Goal: Task Accomplishment & Management: Use online tool/utility

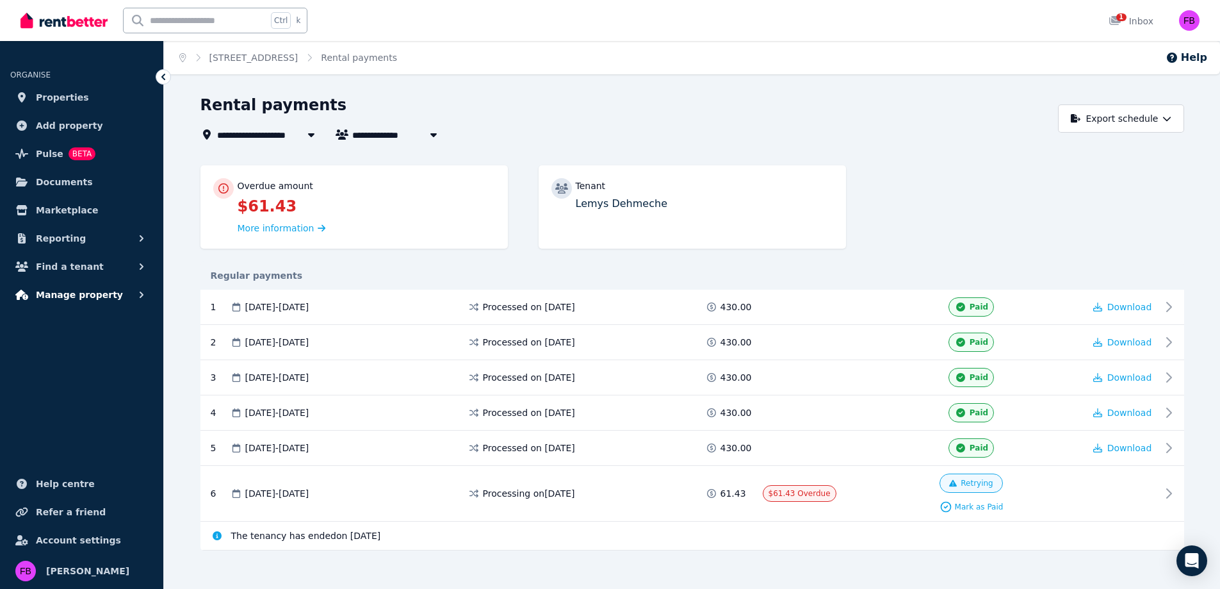
click at [85, 294] on span "Manage property" at bounding box center [79, 294] width 87 height 15
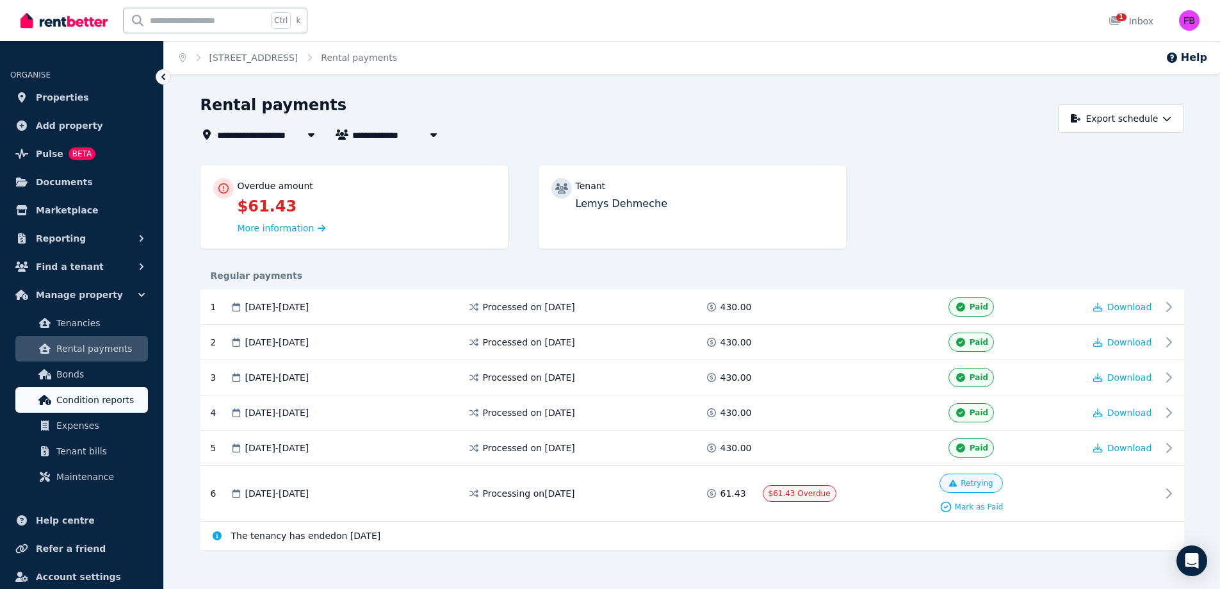
click at [83, 395] on span "Condition reports" at bounding box center [99, 399] width 86 height 15
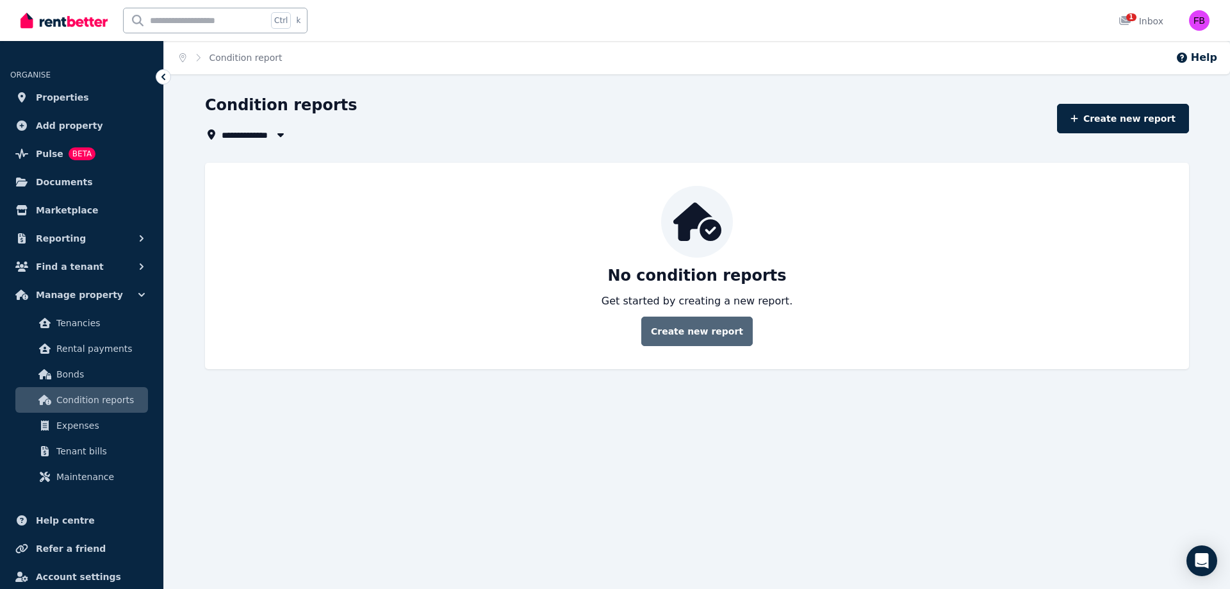
click at [700, 329] on link "Create new report" at bounding box center [696, 330] width 111 height 29
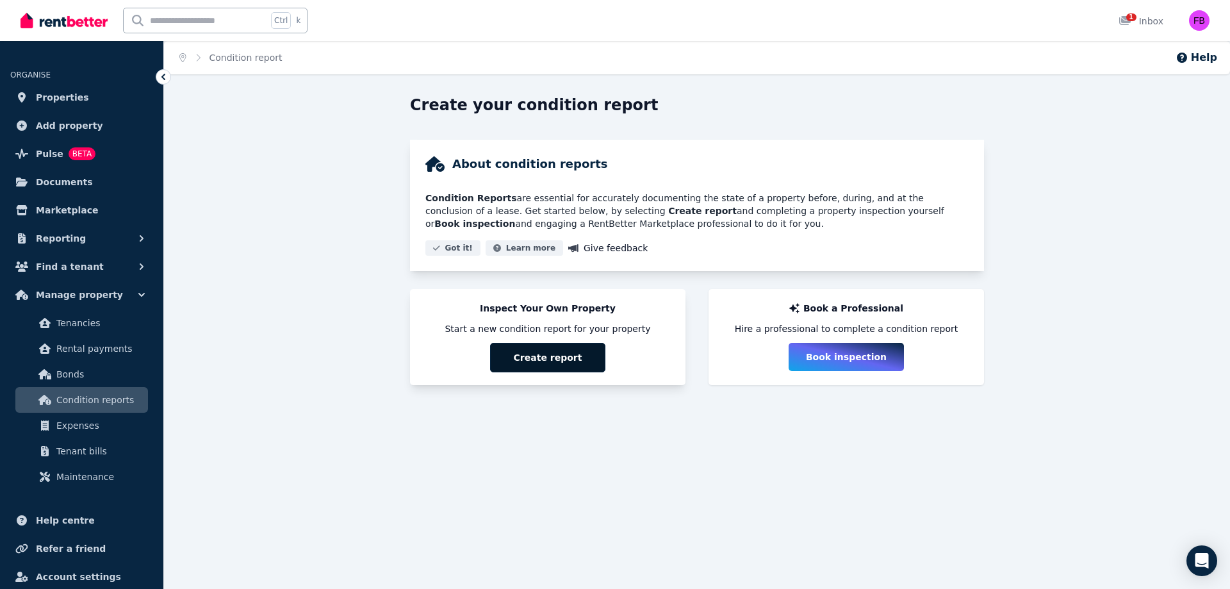
click at [576, 349] on button "Create report" at bounding box center [547, 357] width 115 height 29
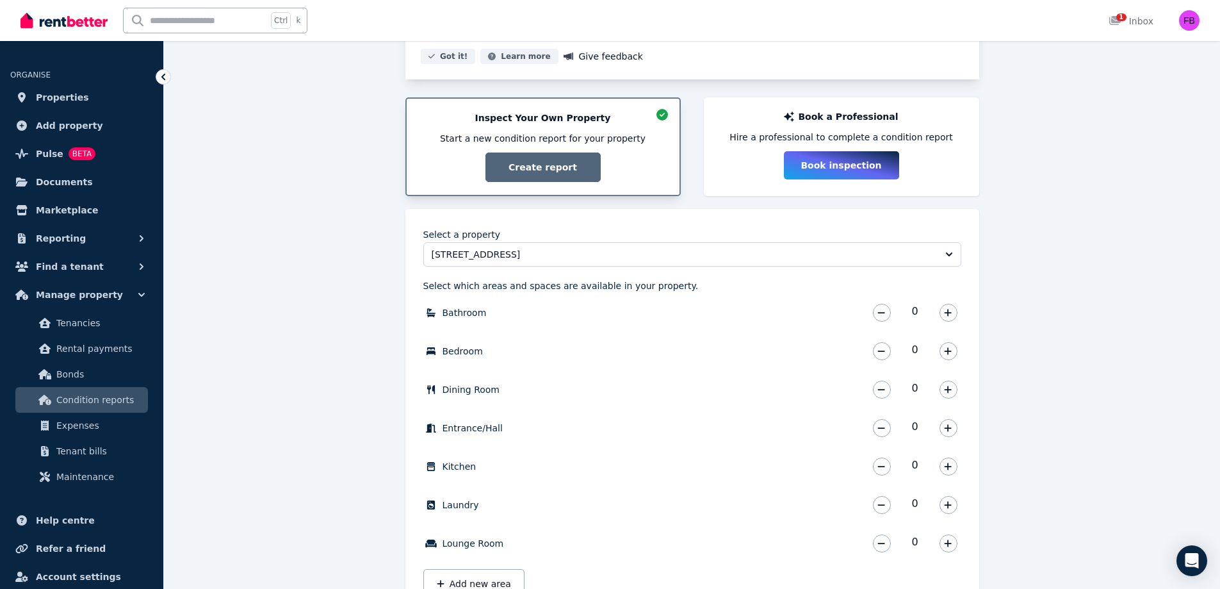
scroll to position [192, 0]
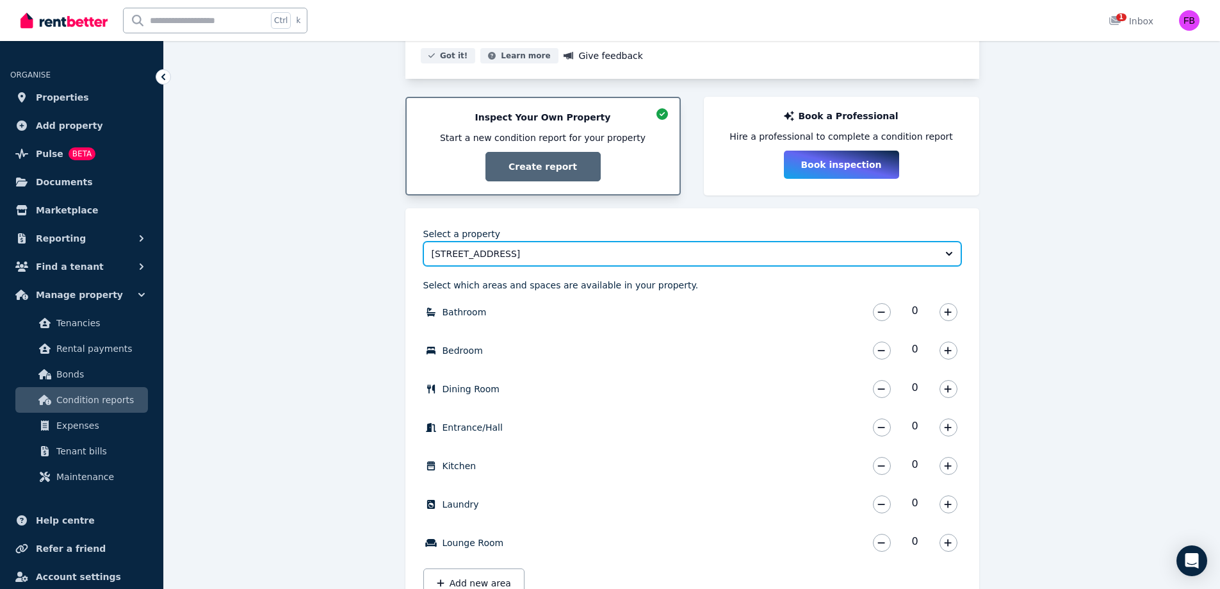
click at [619, 255] on span "[STREET_ADDRESS]" at bounding box center [684, 253] width 504 height 13
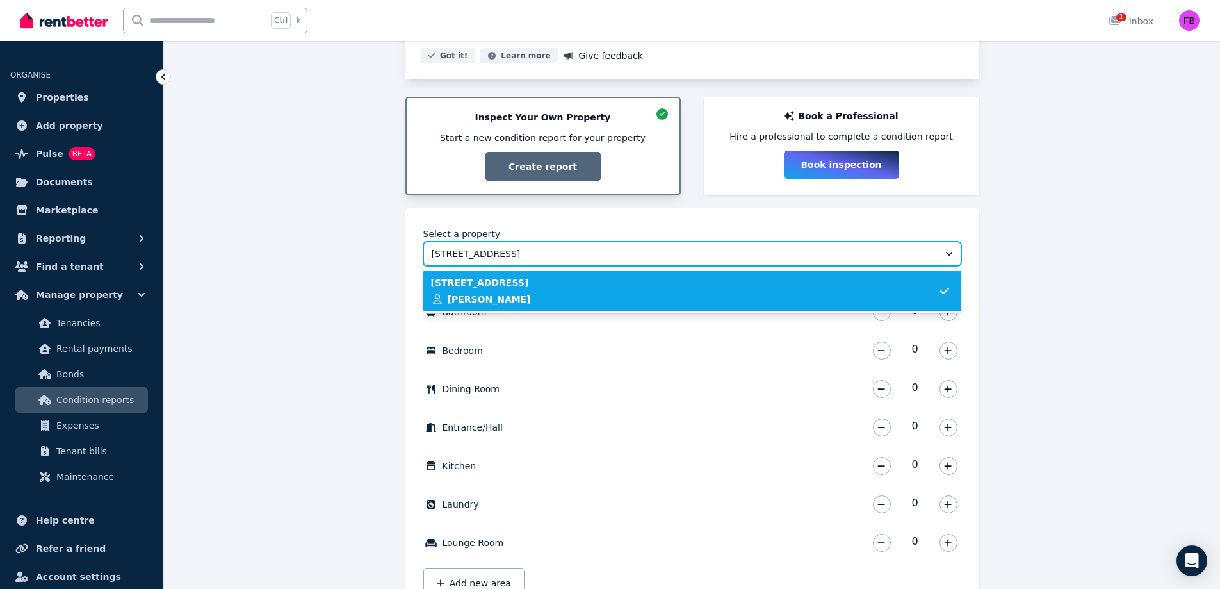
click at [669, 255] on span "[STREET_ADDRESS]" at bounding box center [684, 253] width 504 height 13
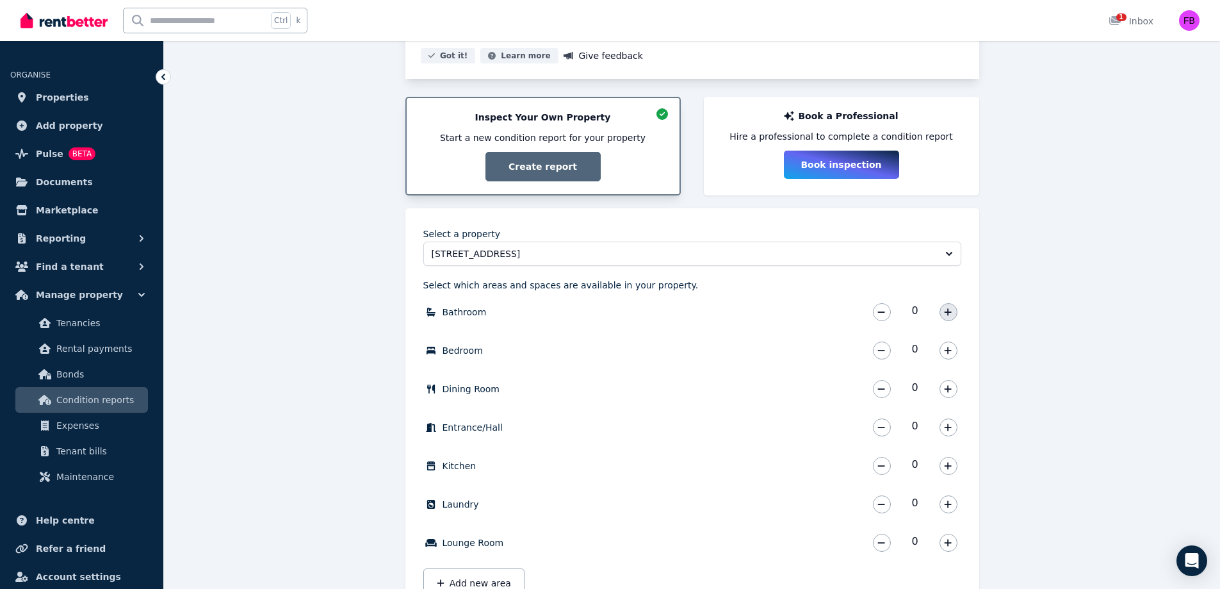
click at [941, 311] on button "button" at bounding box center [949, 312] width 18 height 18
click at [944, 353] on button "button" at bounding box center [949, 350] width 18 height 18
click at [944, 467] on icon "button" at bounding box center [948, 465] width 8 height 9
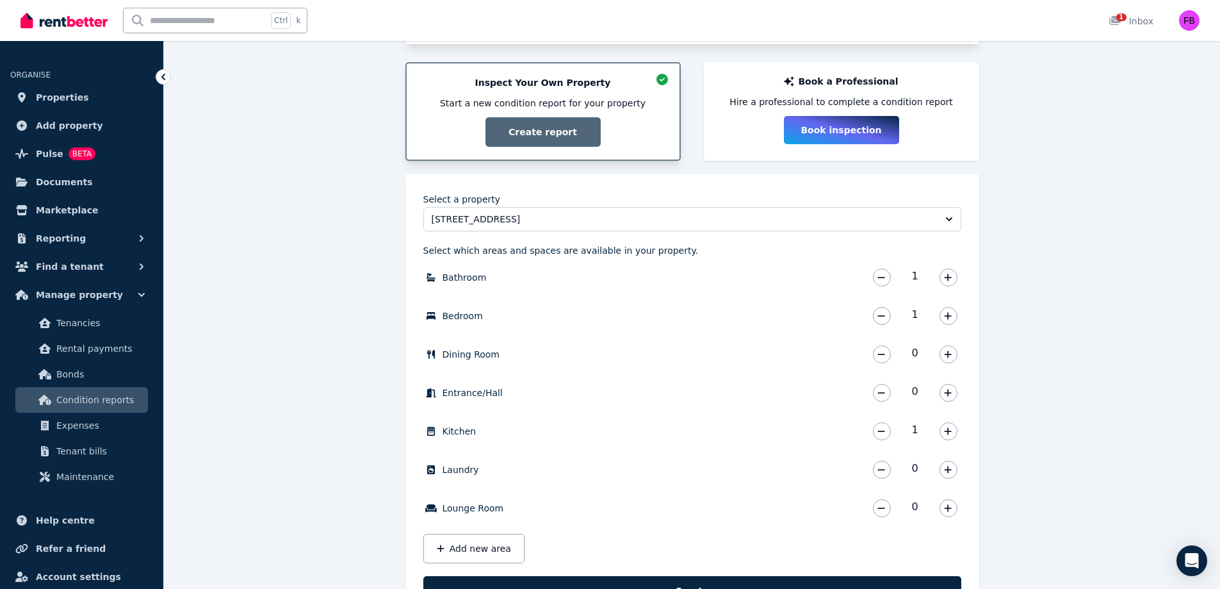
scroll to position [256, 0]
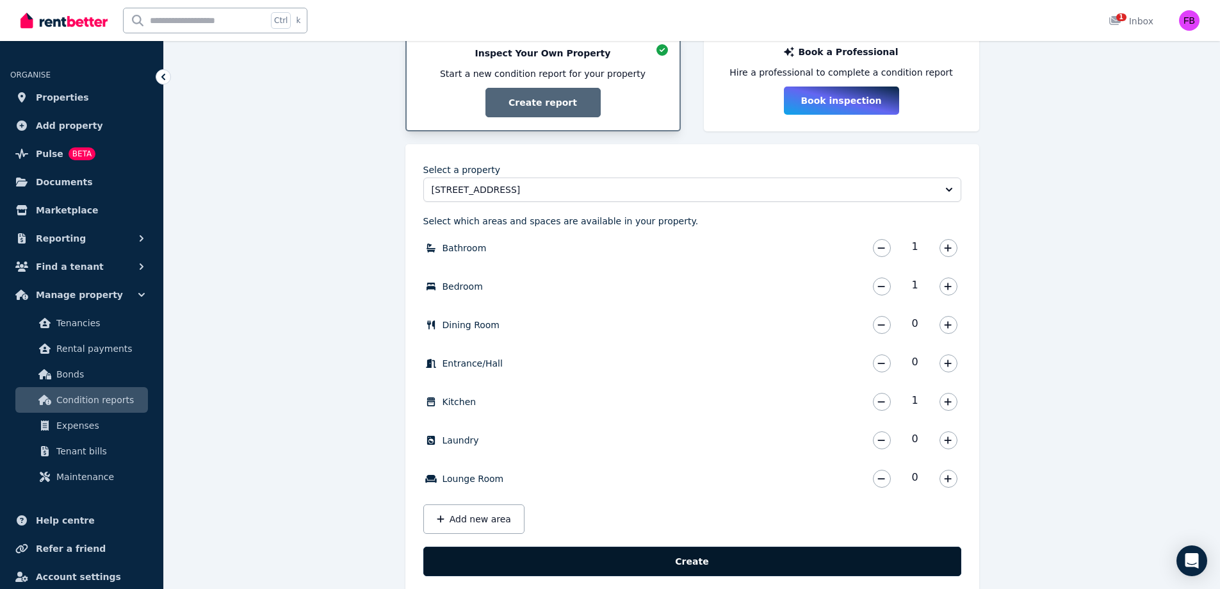
click at [635, 556] on button "Create" at bounding box center [692, 560] width 538 height 29
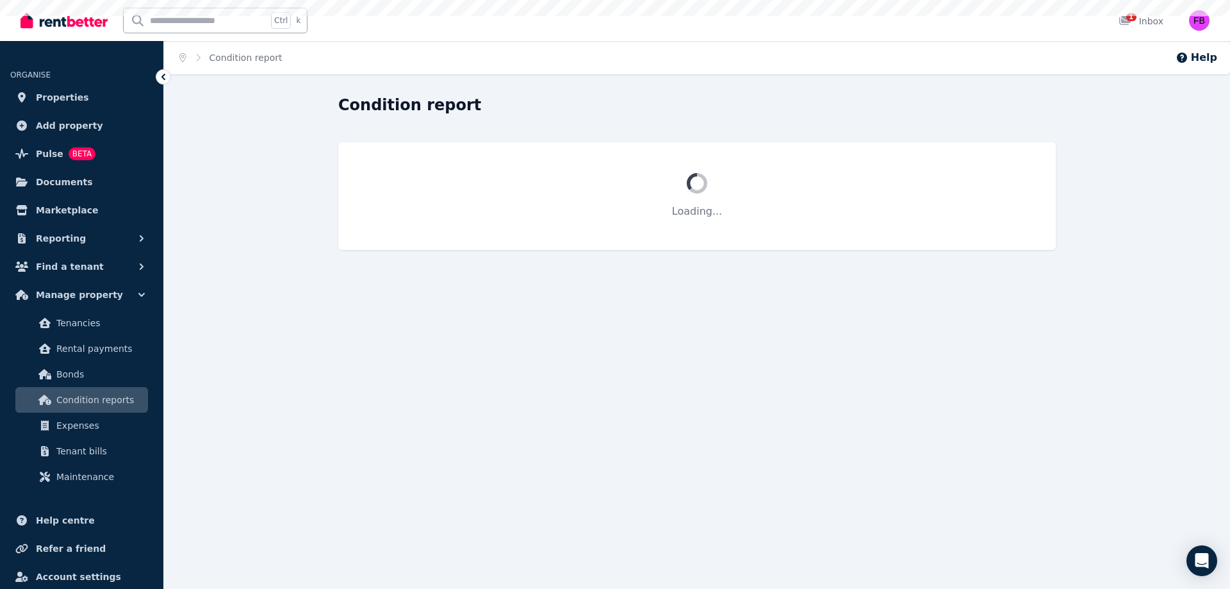
click at [498, 519] on div "Home Condition report Help Condition report Loading..." at bounding box center [615, 294] width 1230 height 589
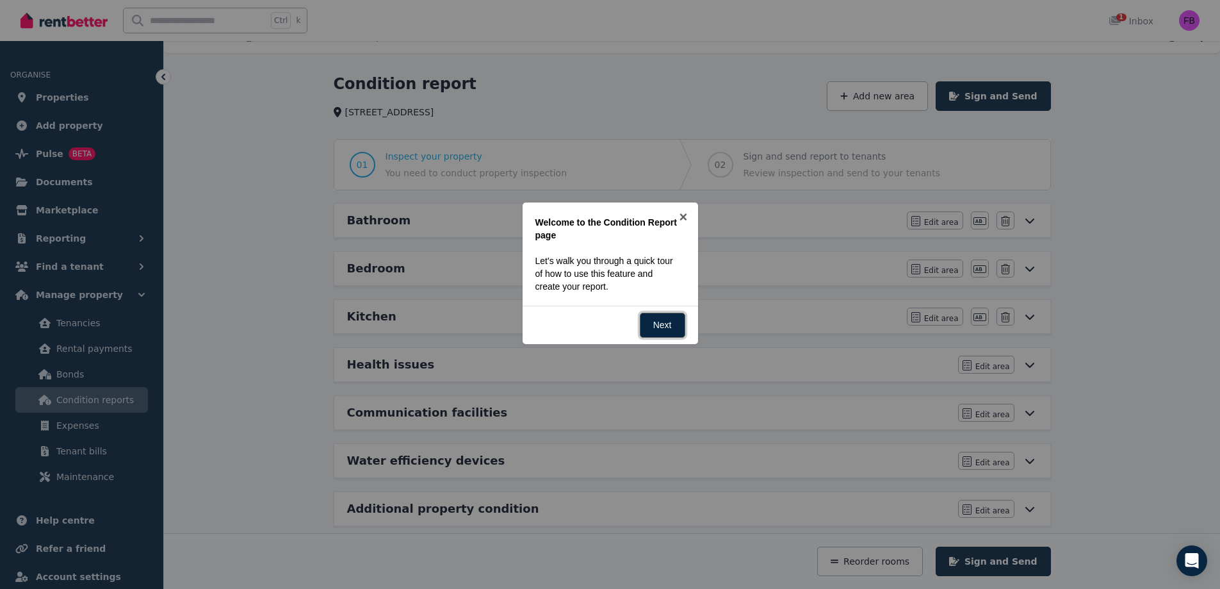
scroll to position [38, 0]
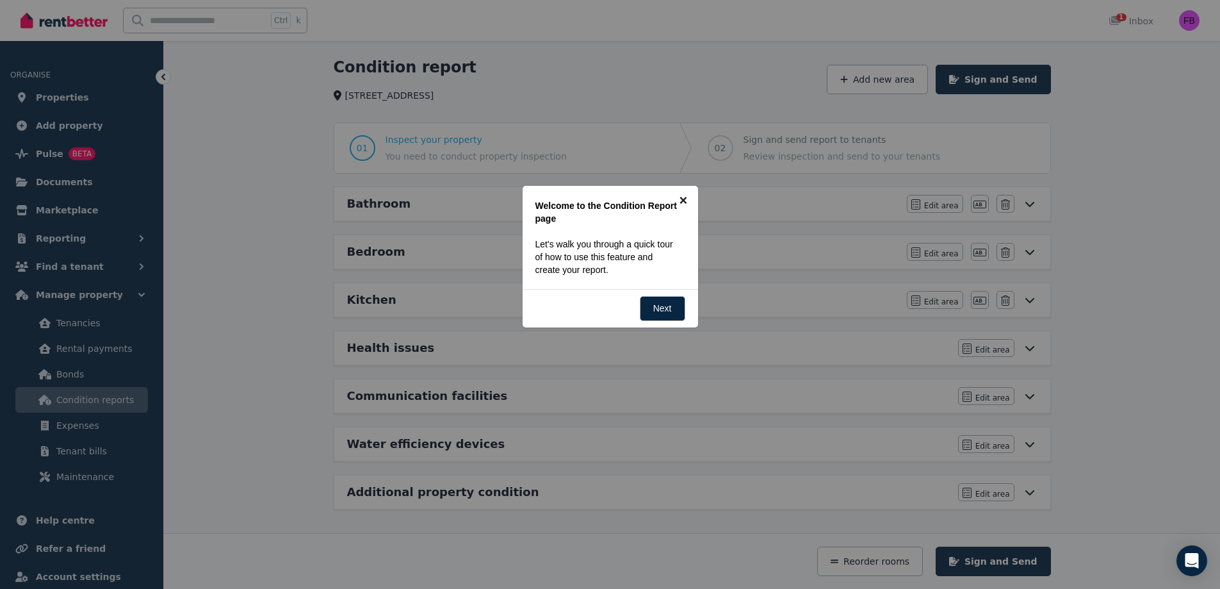
click at [675, 196] on link "×" at bounding box center [683, 200] width 29 height 29
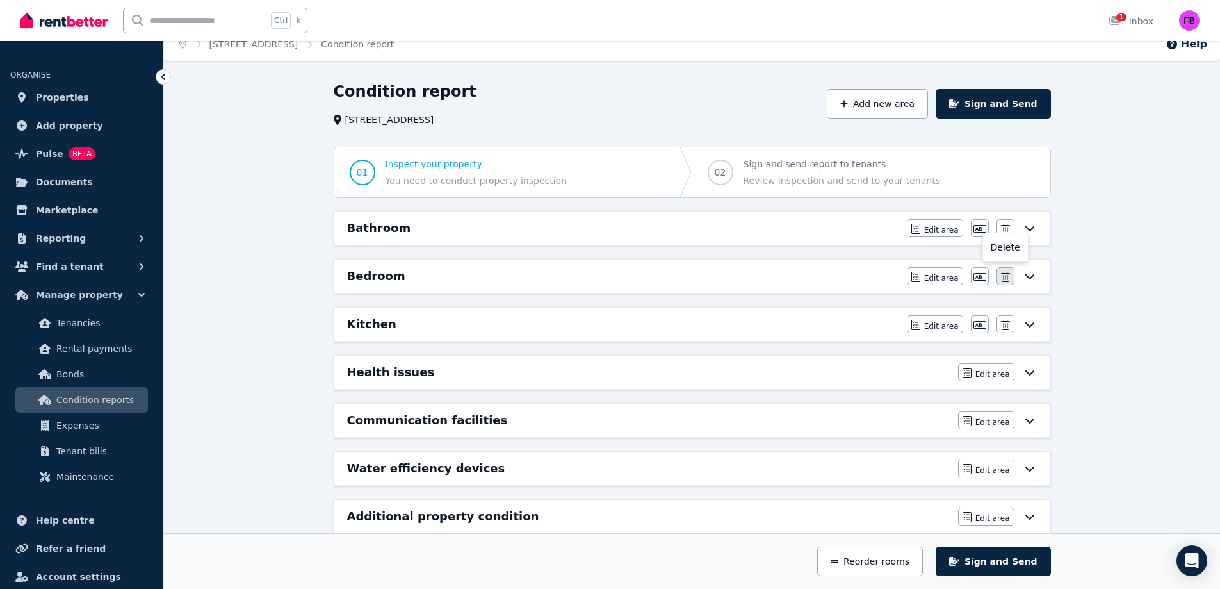
scroll to position [0, 0]
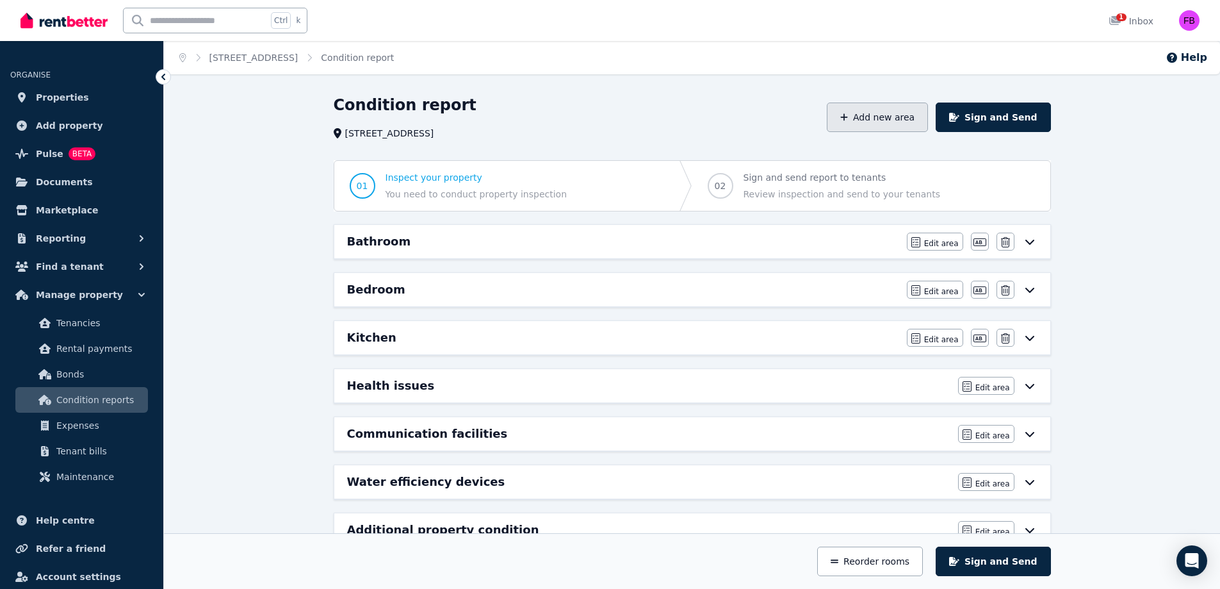
click at [878, 114] on button "Add new area" at bounding box center [877, 116] width 101 height 29
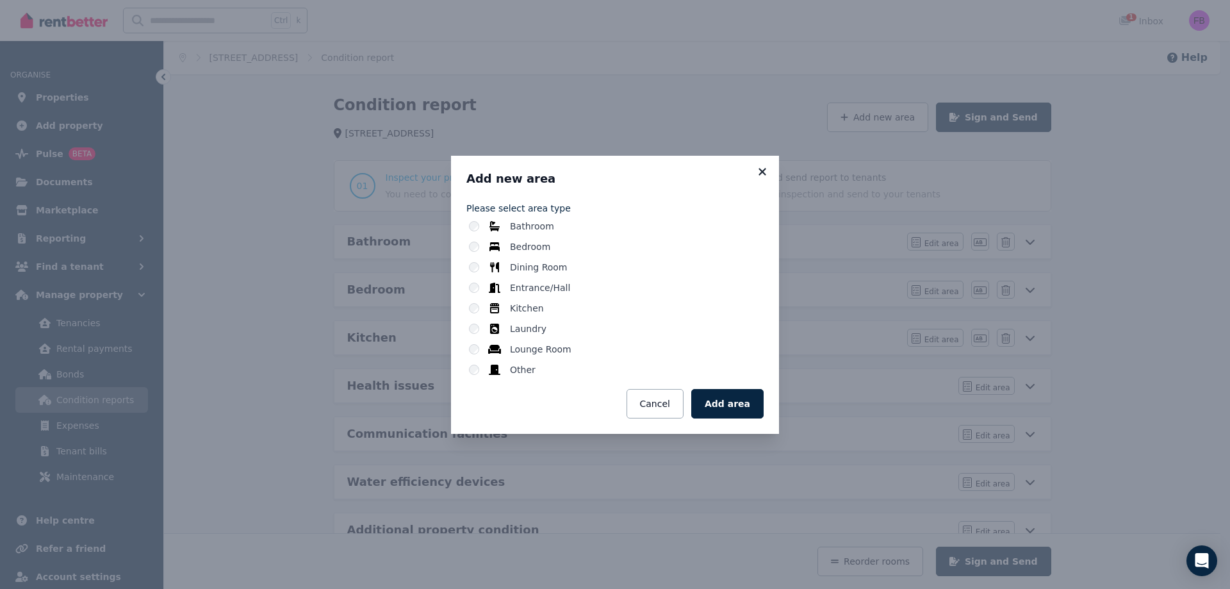
click at [764, 172] on icon at bounding box center [761, 171] width 7 height 7
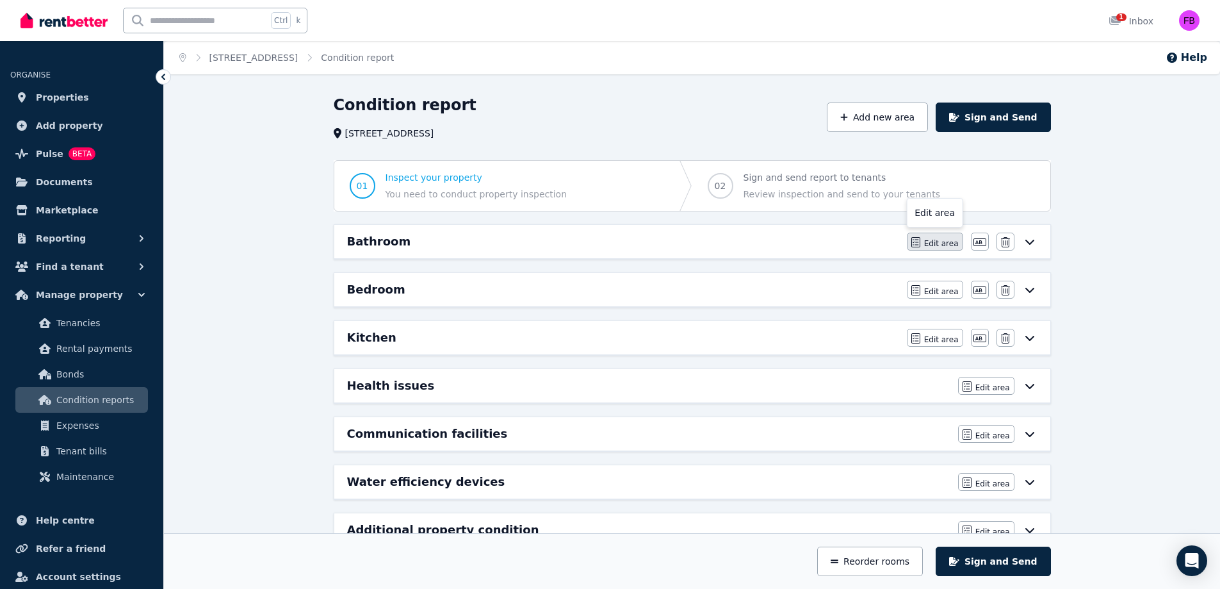
click at [950, 242] on span "Edit area" at bounding box center [941, 243] width 35 height 10
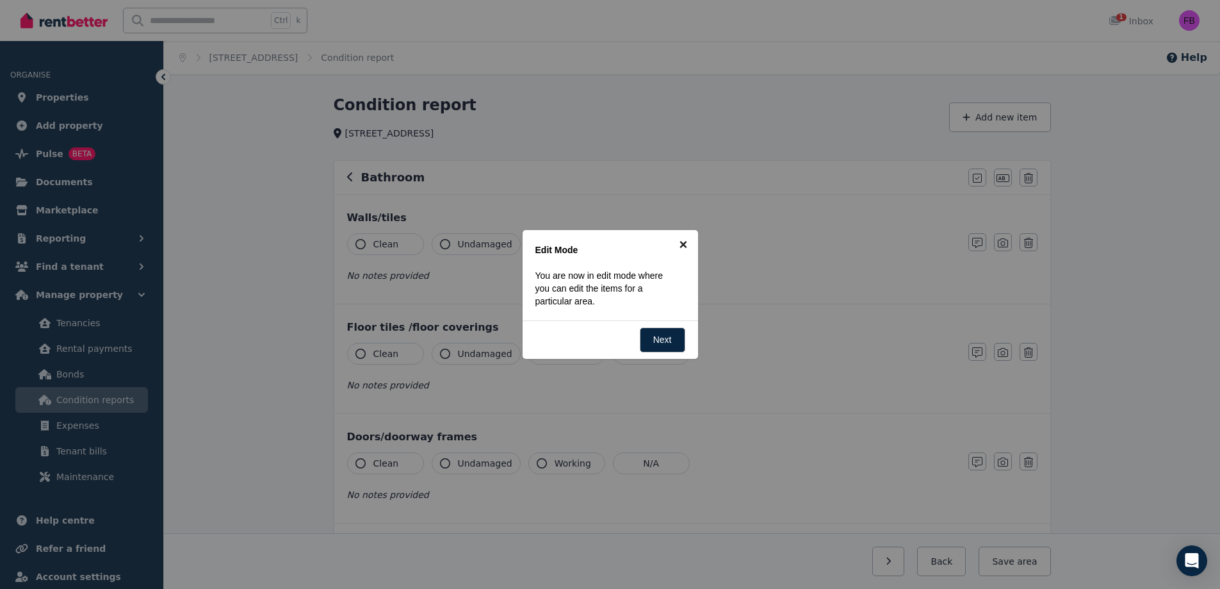
click at [685, 246] on link "×" at bounding box center [683, 244] width 29 height 29
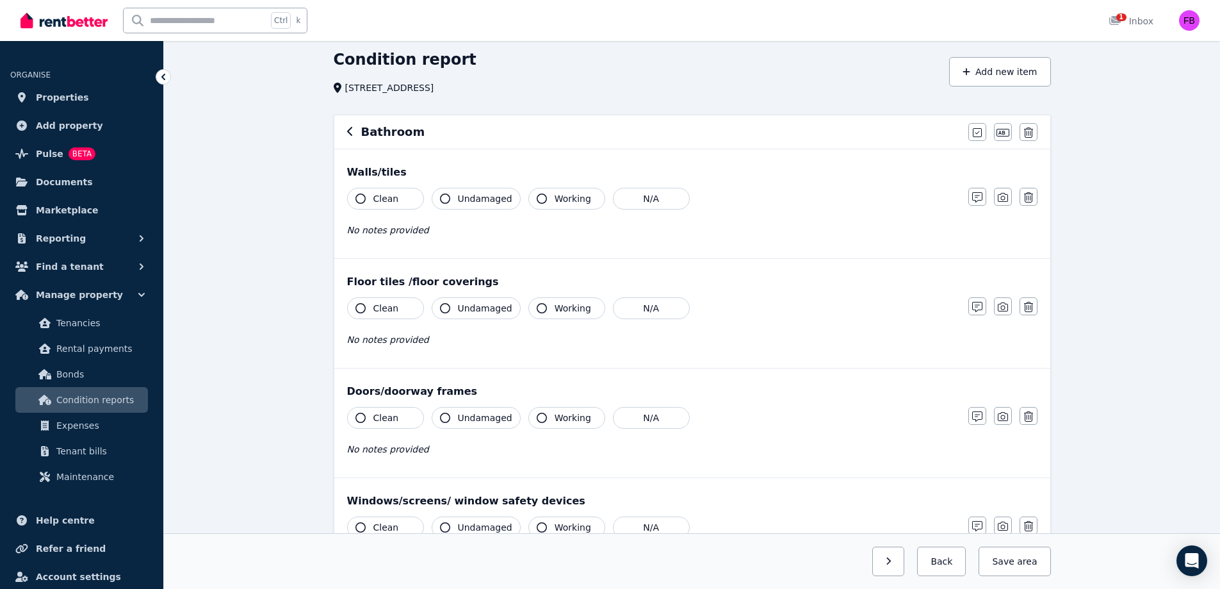
scroll to position [128, 0]
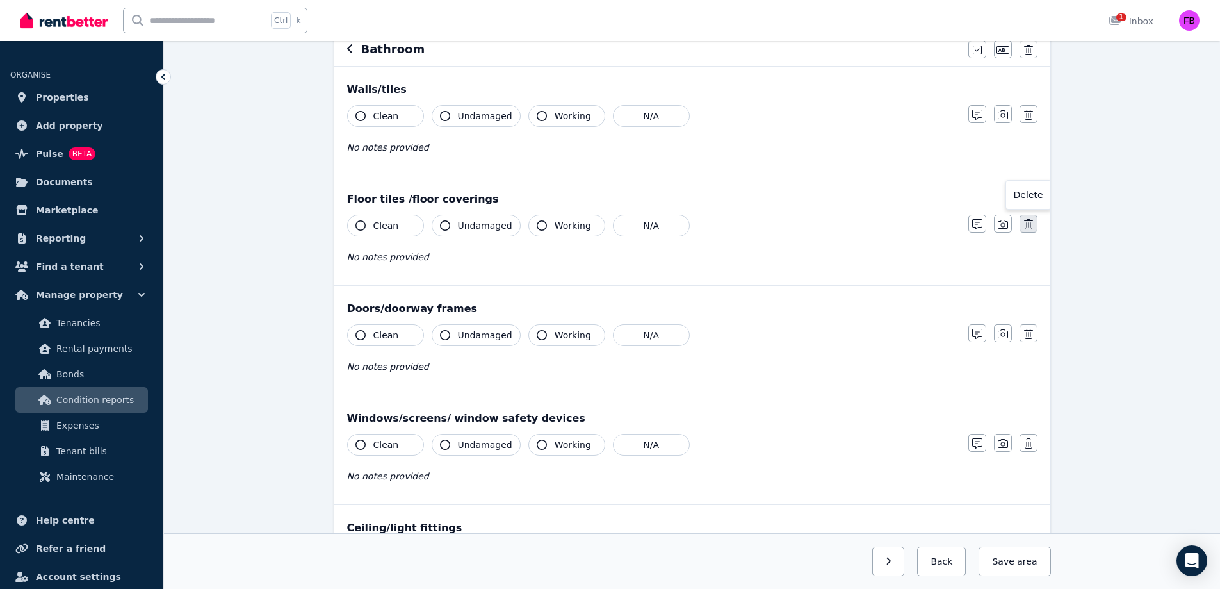
click at [1028, 224] on icon "button" at bounding box center [1028, 224] width 9 height 10
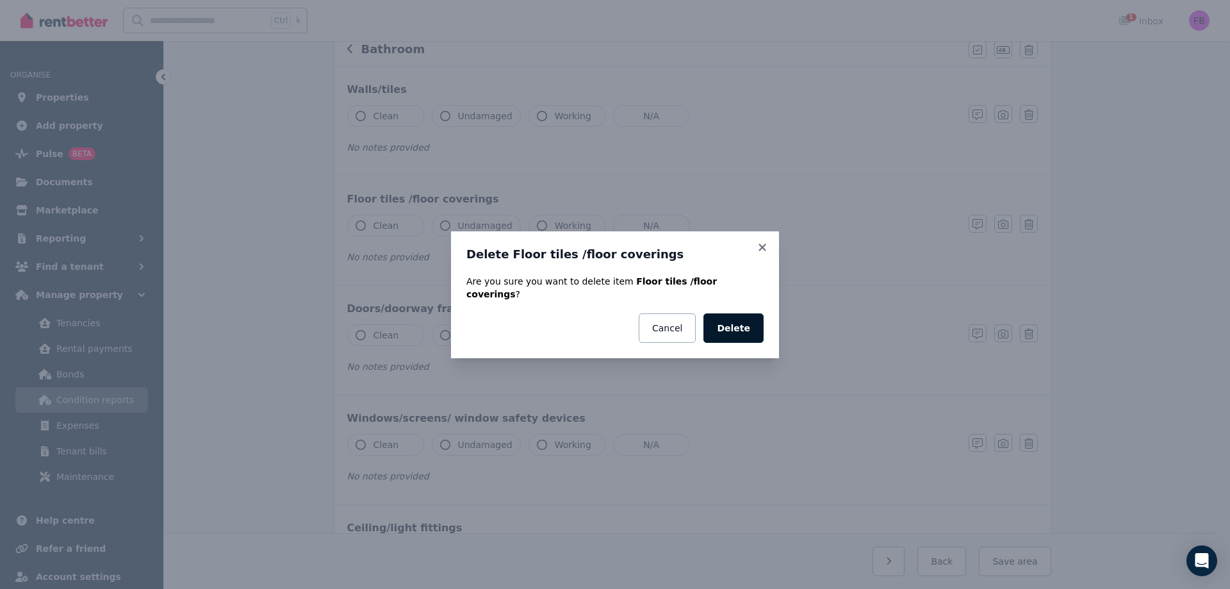
click at [737, 325] on button "Delete" at bounding box center [733, 327] width 60 height 29
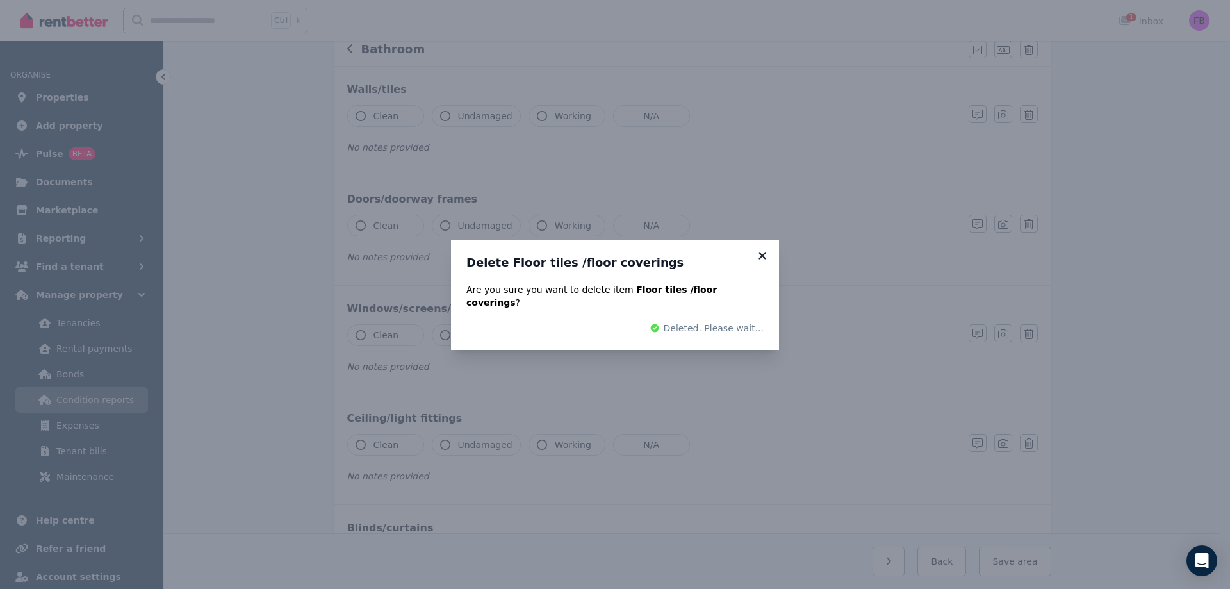
click at [767, 260] on icon at bounding box center [762, 256] width 13 height 12
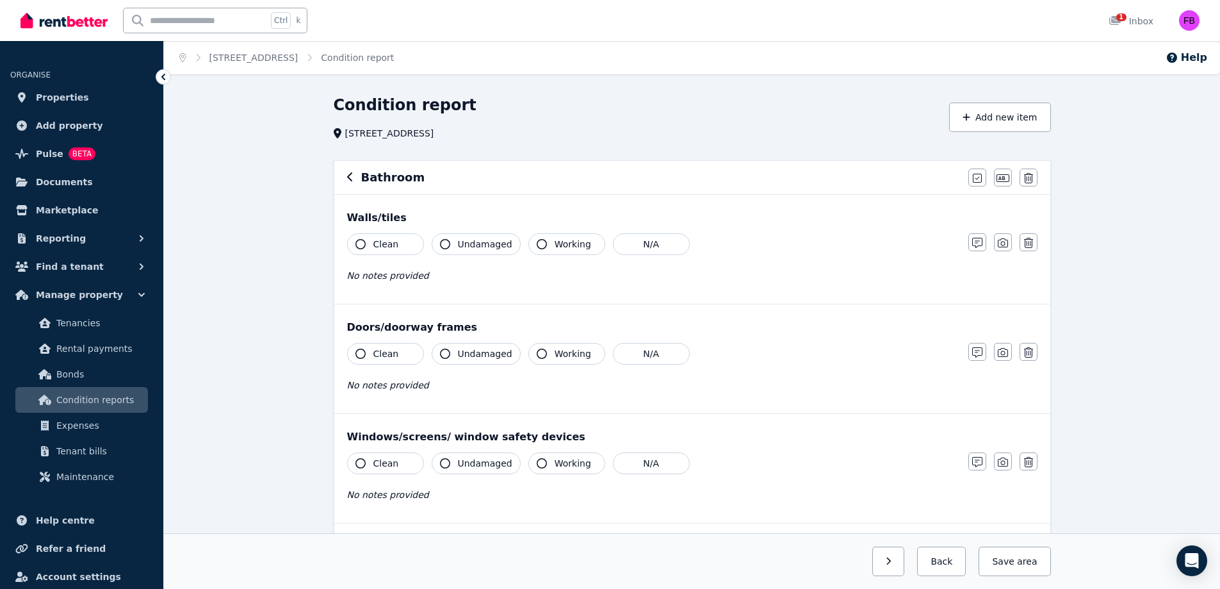
scroll to position [192, 0]
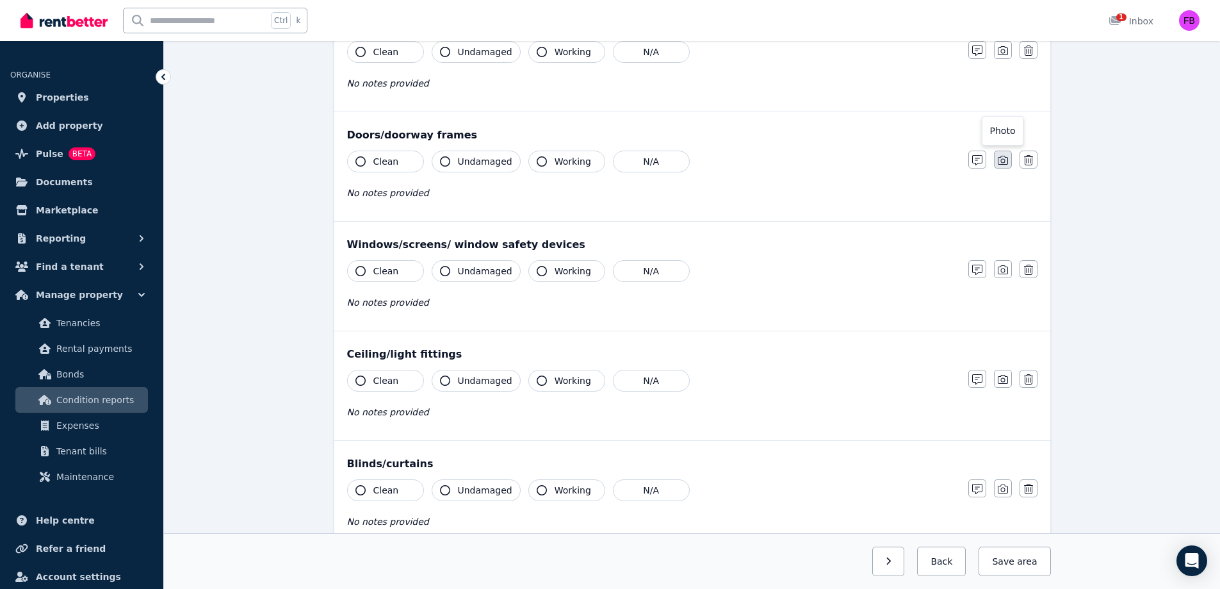
click at [995, 158] on button "button" at bounding box center [1003, 160] width 18 height 18
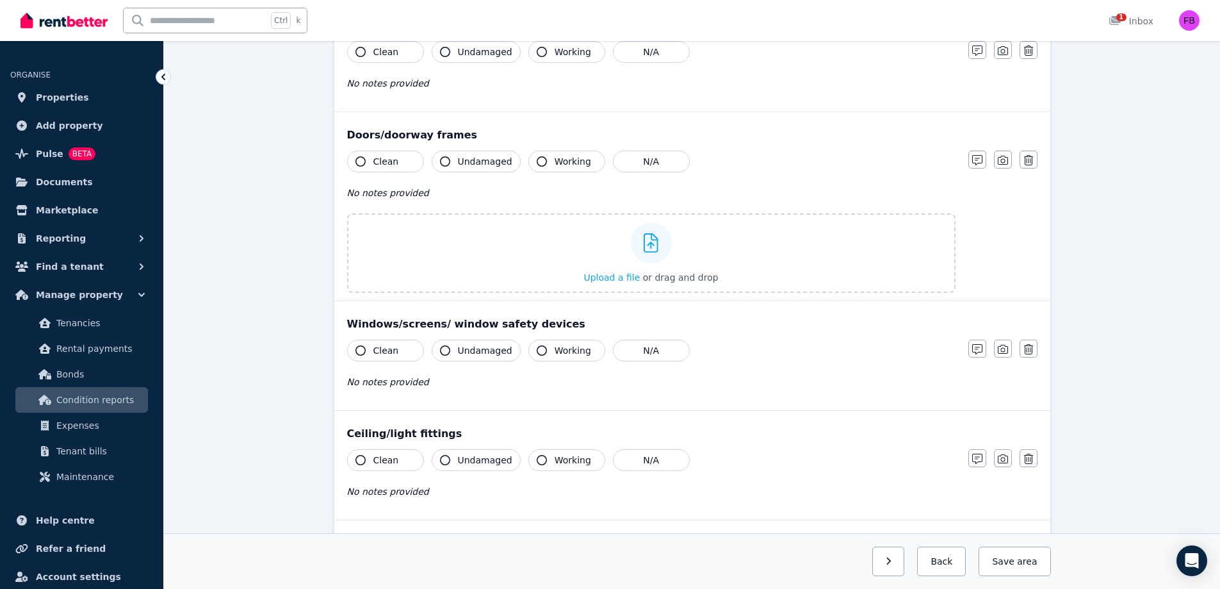
click at [1005, 165] on icon "button" at bounding box center [1003, 160] width 10 height 9
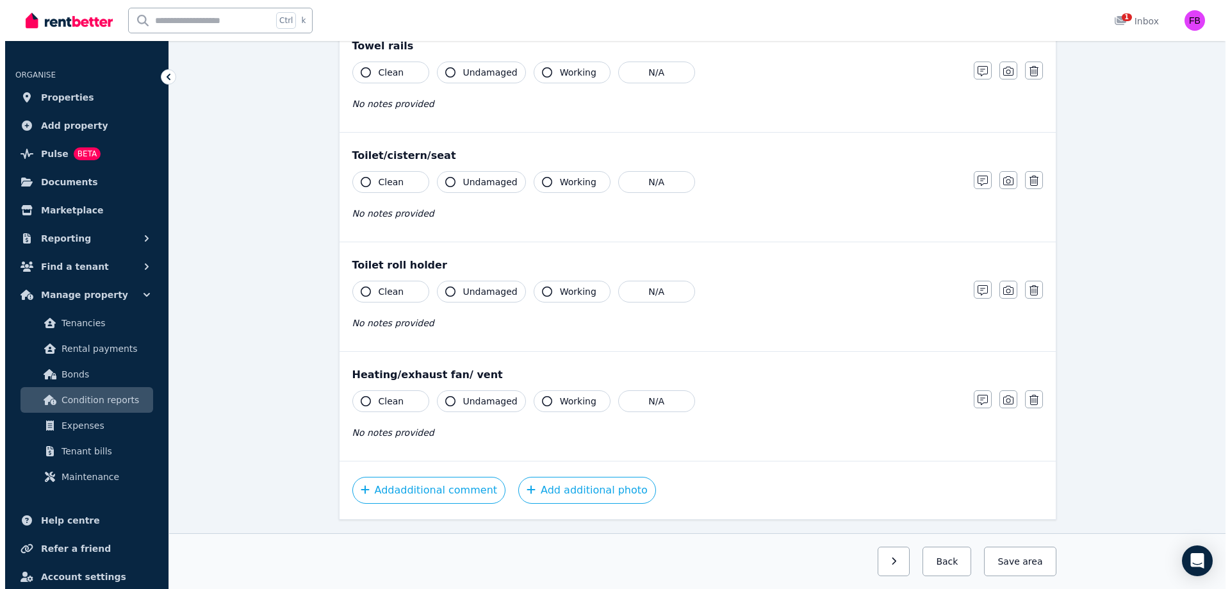
scroll to position [1236, 0]
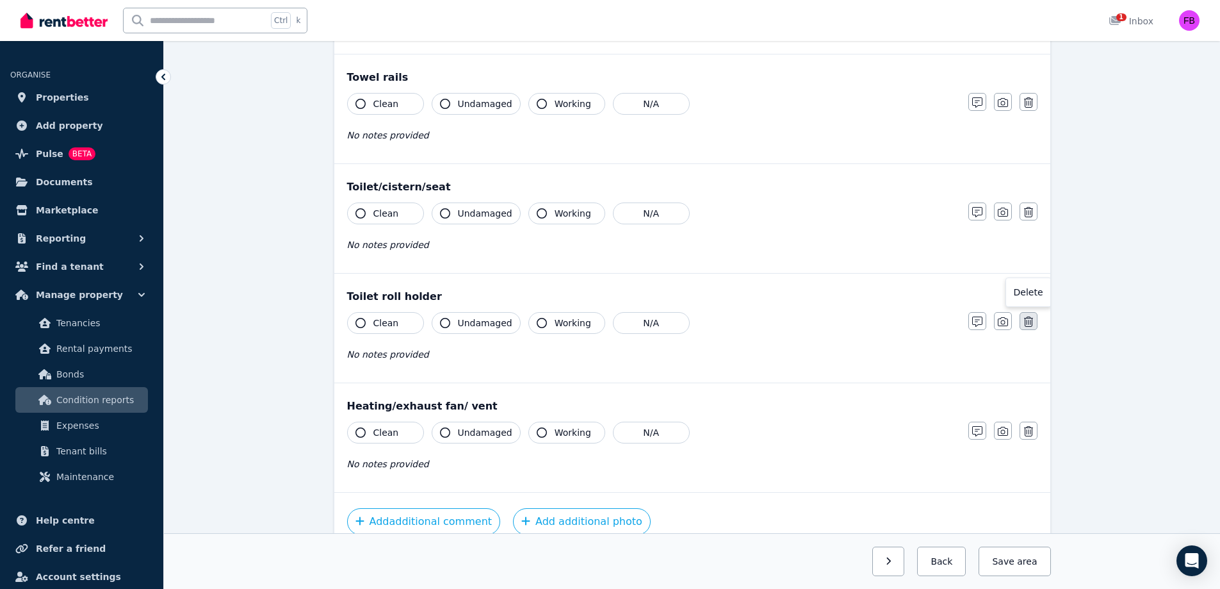
click at [1031, 319] on icon "button" at bounding box center [1028, 321] width 9 height 10
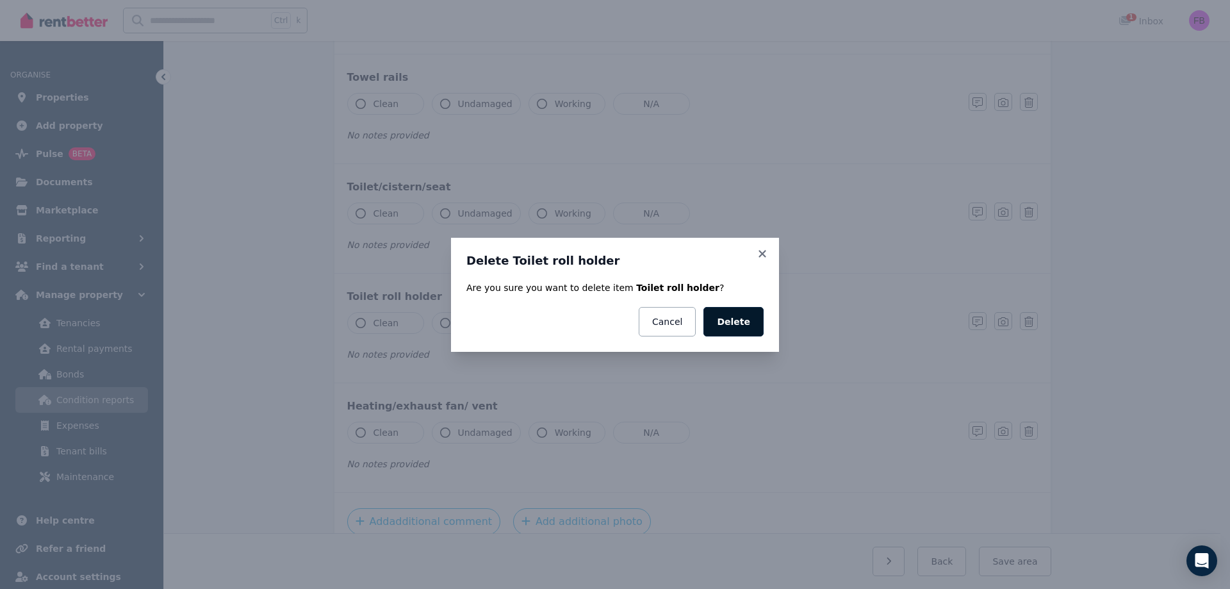
click at [749, 329] on button "Delete" at bounding box center [733, 321] width 60 height 29
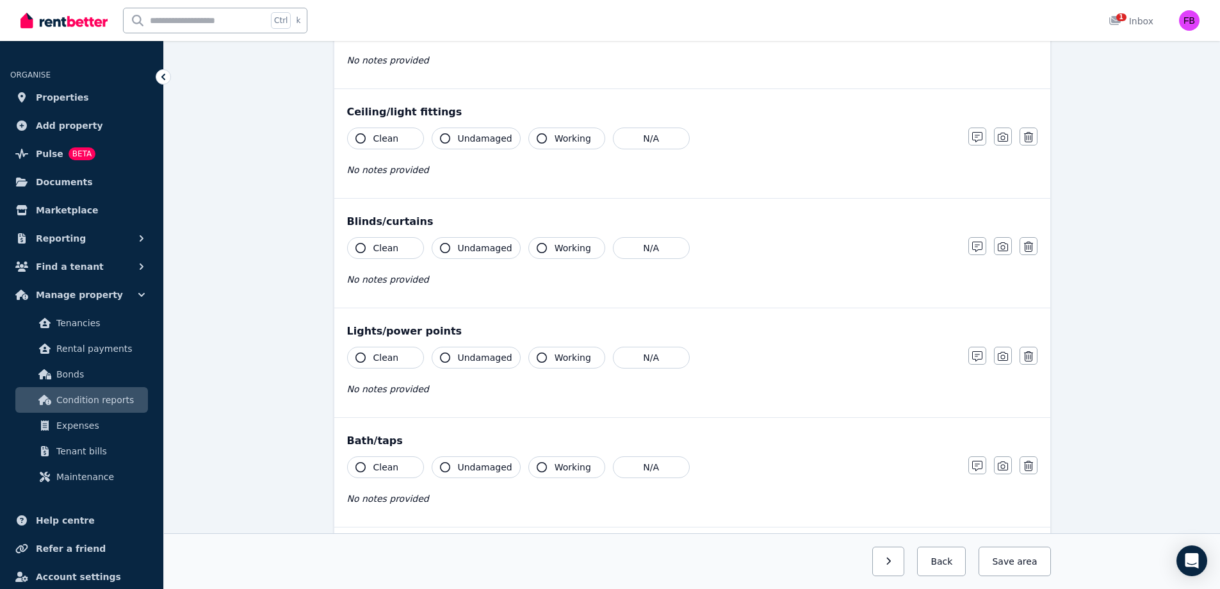
scroll to position [422, 0]
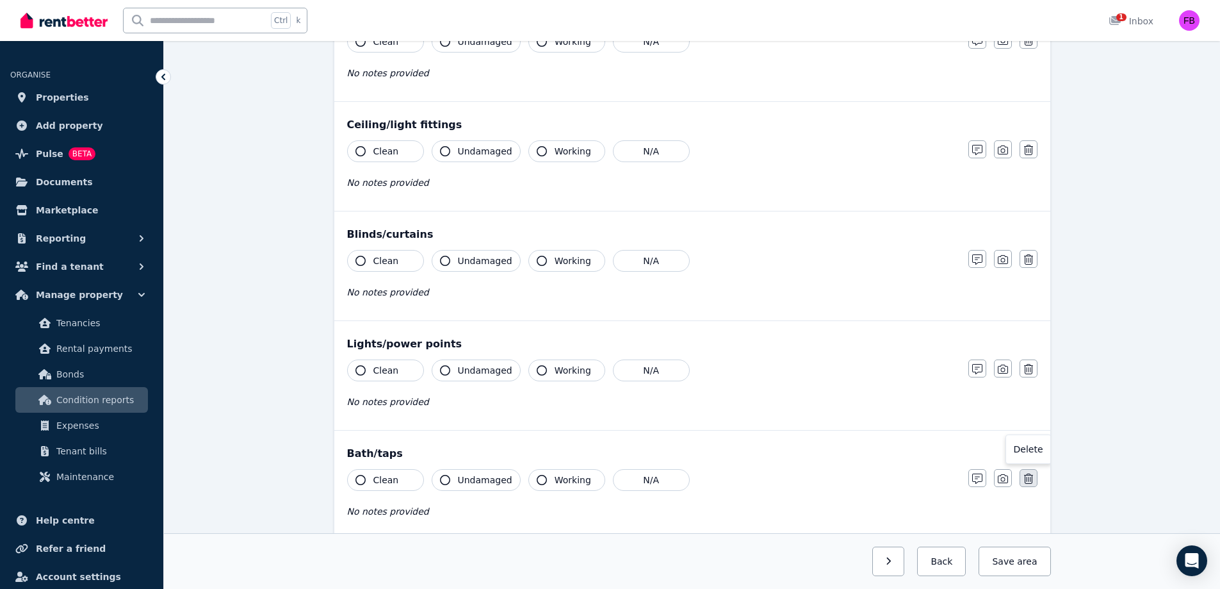
click at [1031, 483] on icon "button" at bounding box center [1028, 478] width 9 height 10
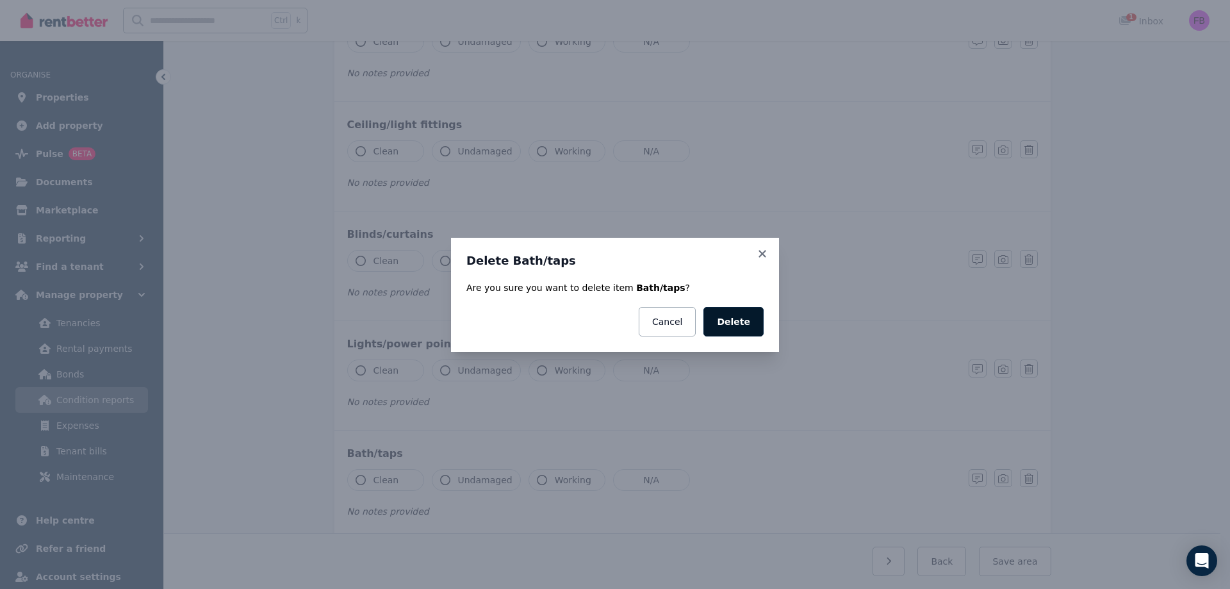
click at [746, 325] on button "Delete" at bounding box center [733, 321] width 60 height 29
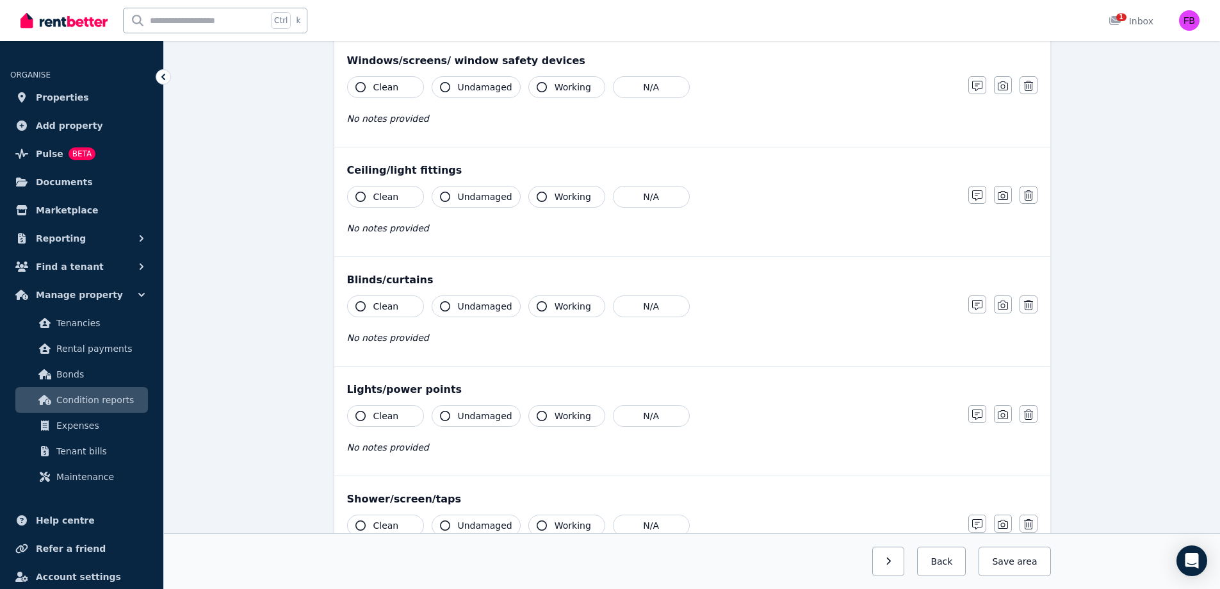
scroll to position [0, 0]
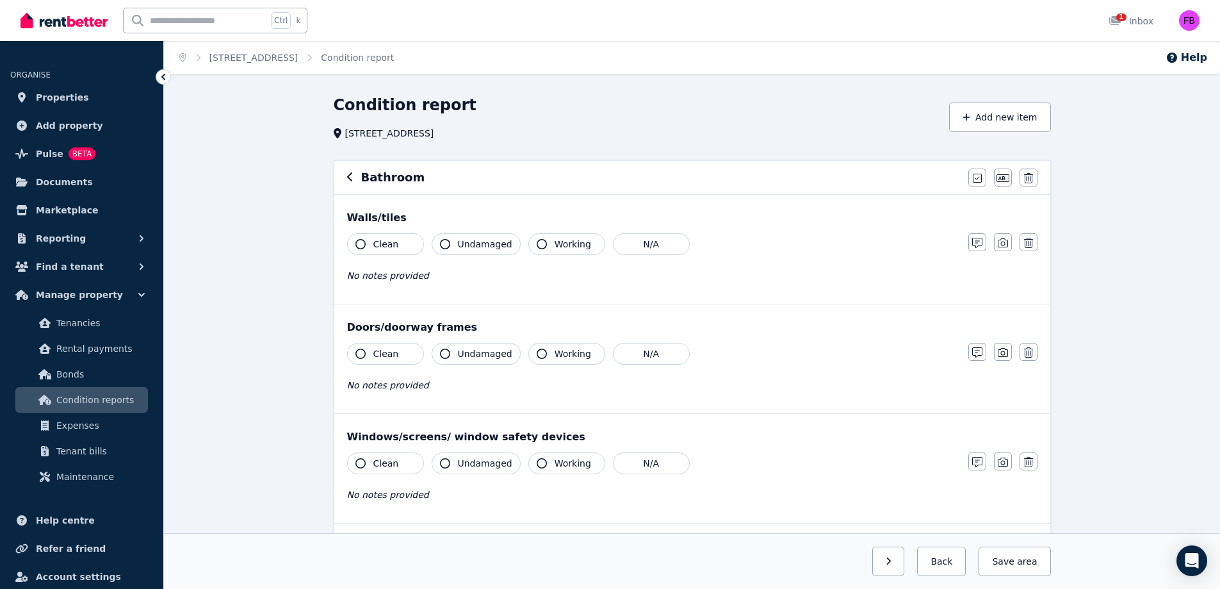
click at [350, 179] on icon "button" at bounding box center [350, 177] width 6 height 10
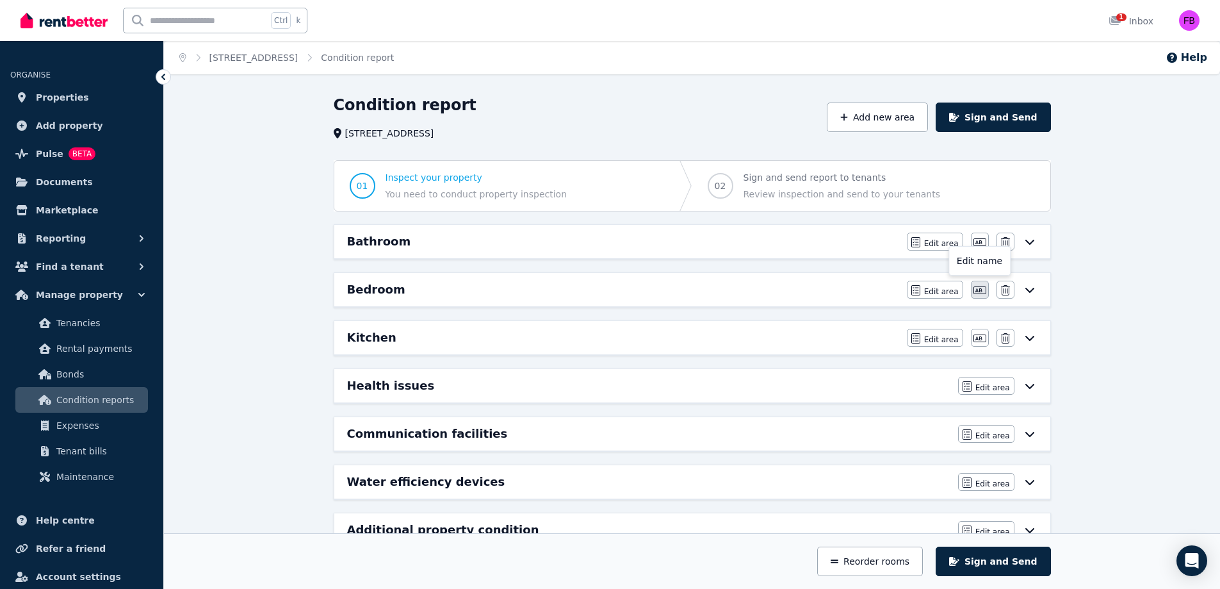
click at [980, 286] on icon "button" at bounding box center [980, 290] width 13 height 10
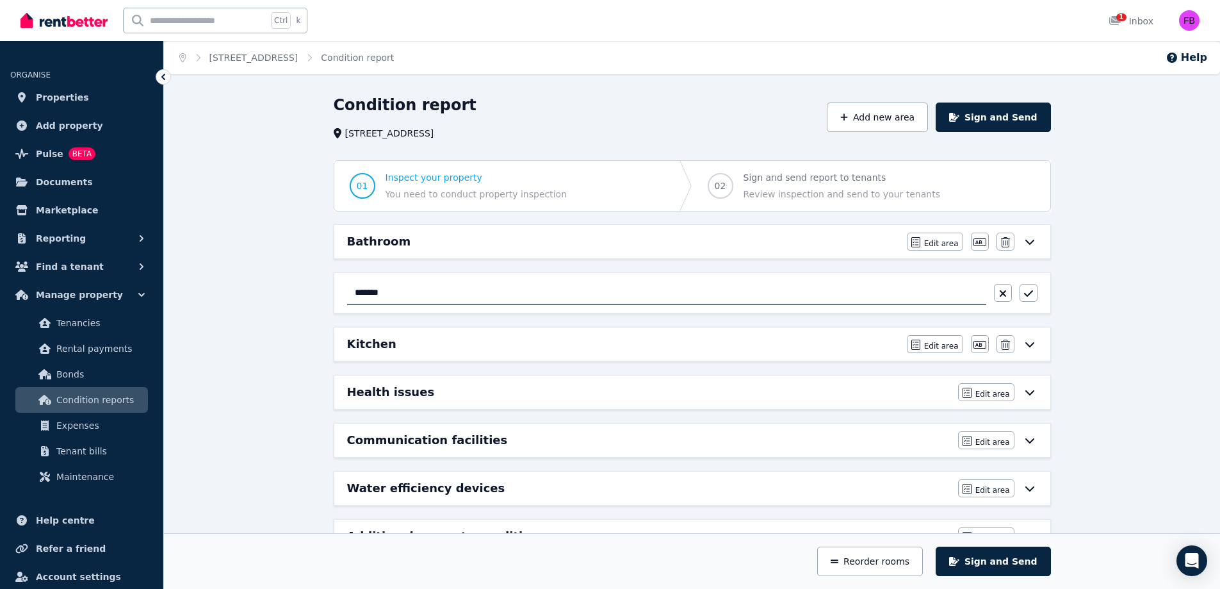
click at [497, 286] on input "*******" at bounding box center [666, 293] width 639 height 24
drag, startPoint x: 497, startPoint y: 286, endPoint x: 285, endPoint y: 300, distance: 212.5
click at [285, 300] on div "Condition report [STREET_ADDRESS][GEOGRAPHIC_DATA] new area Sign and Send 01 In…" at bounding box center [692, 364] width 1056 height 538
type input "**********"
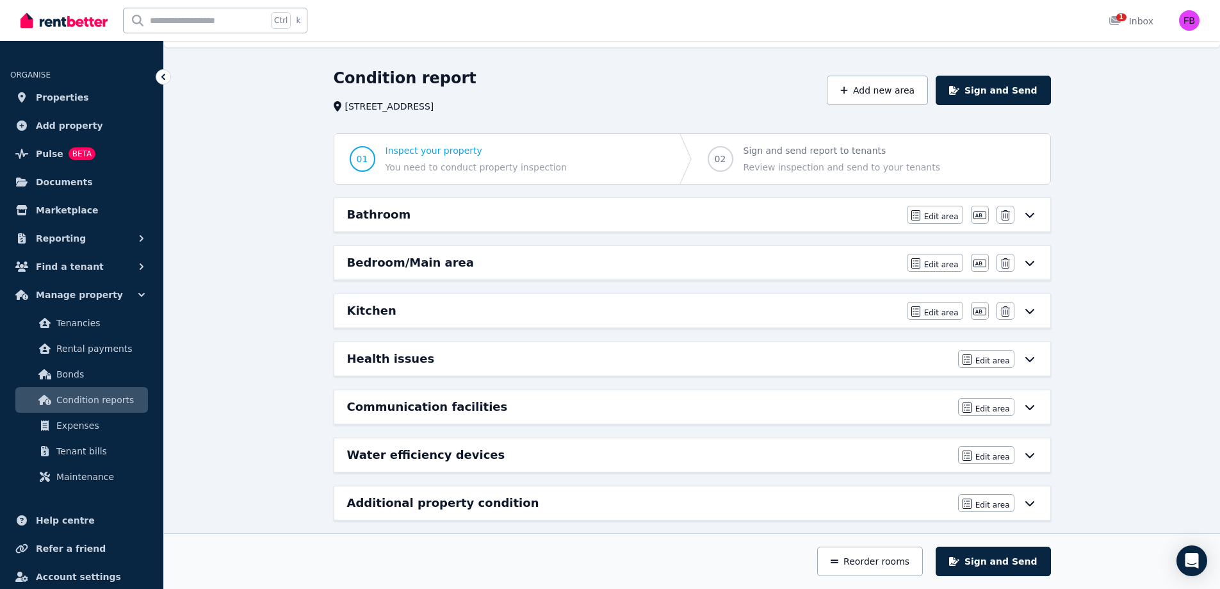
scroll to position [38, 0]
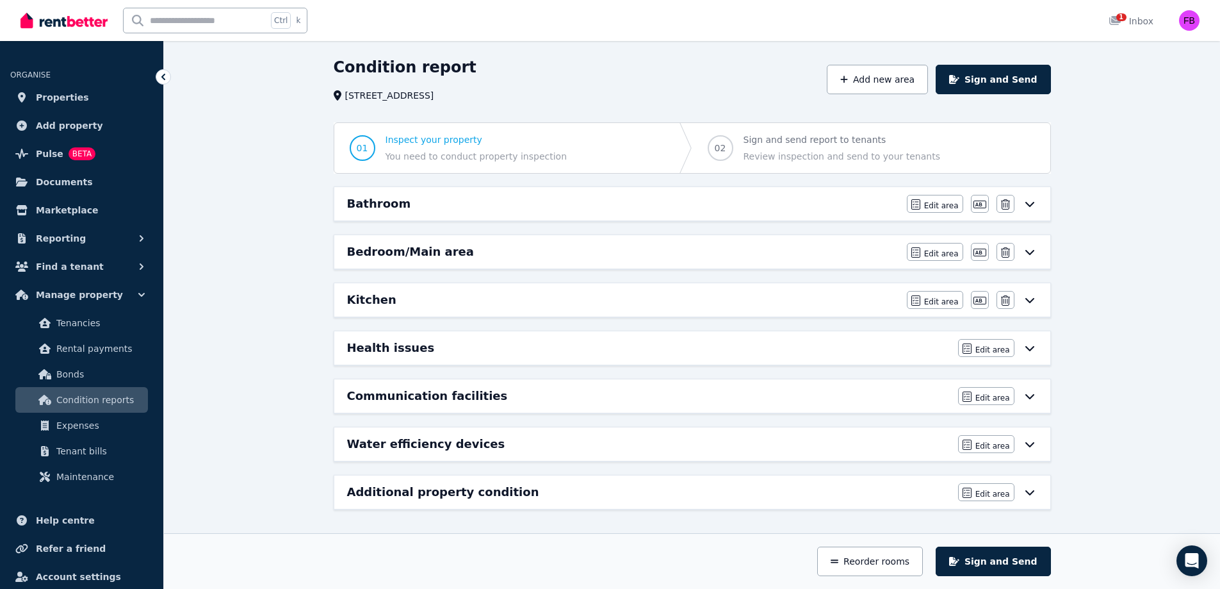
click at [541, 494] on div "Additional property condition" at bounding box center [648, 492] width 603 height 18
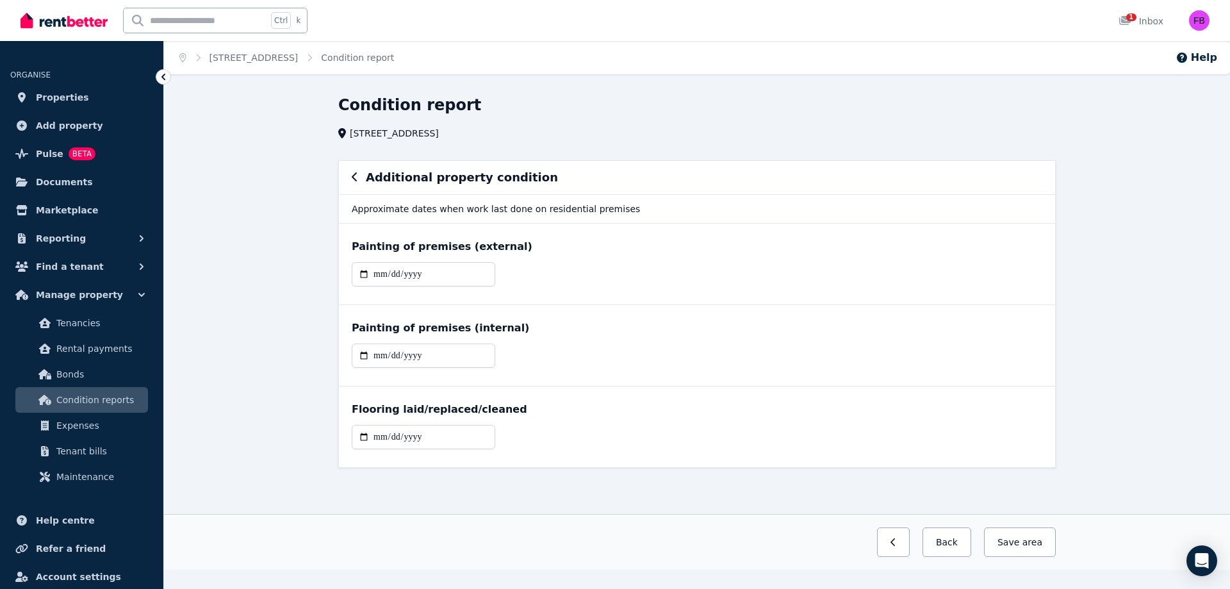
click at [360, 183] on div "Additional property condition" at bounding box center [697, 177] width 691 height 18
click at [355, 181] on icon "button" at bounding box center [355, 177] width 6 height 10
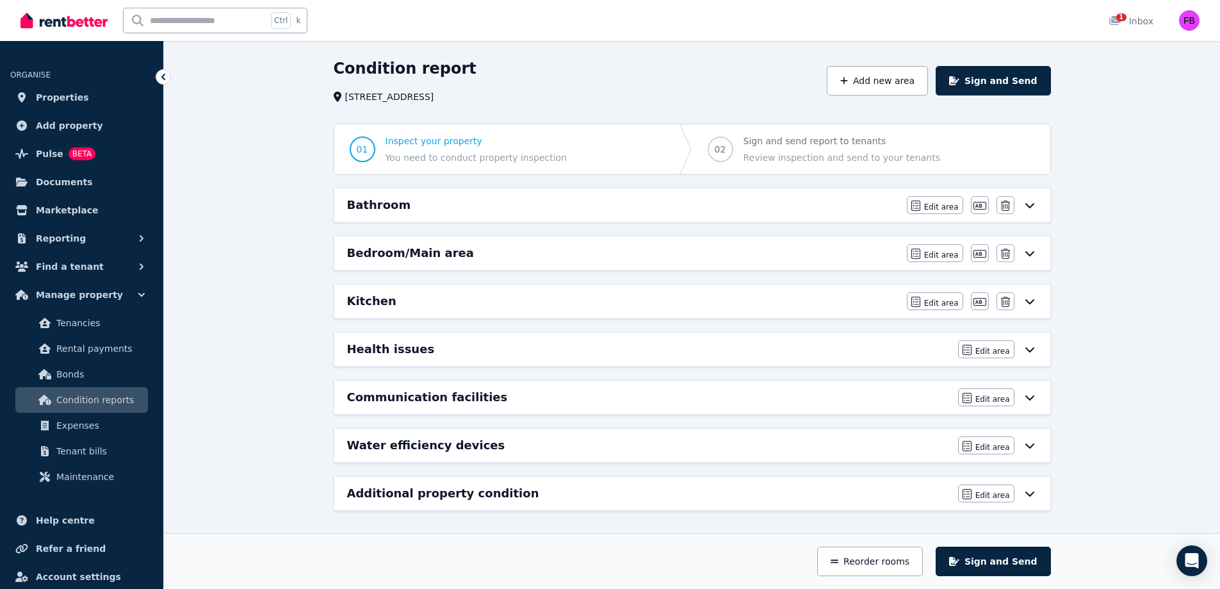
scroll to position [38, 0]
click at [733, 383] on div "Communication facilities Edit area Edit area" at bounding box center [692, 395] width 716 height 33
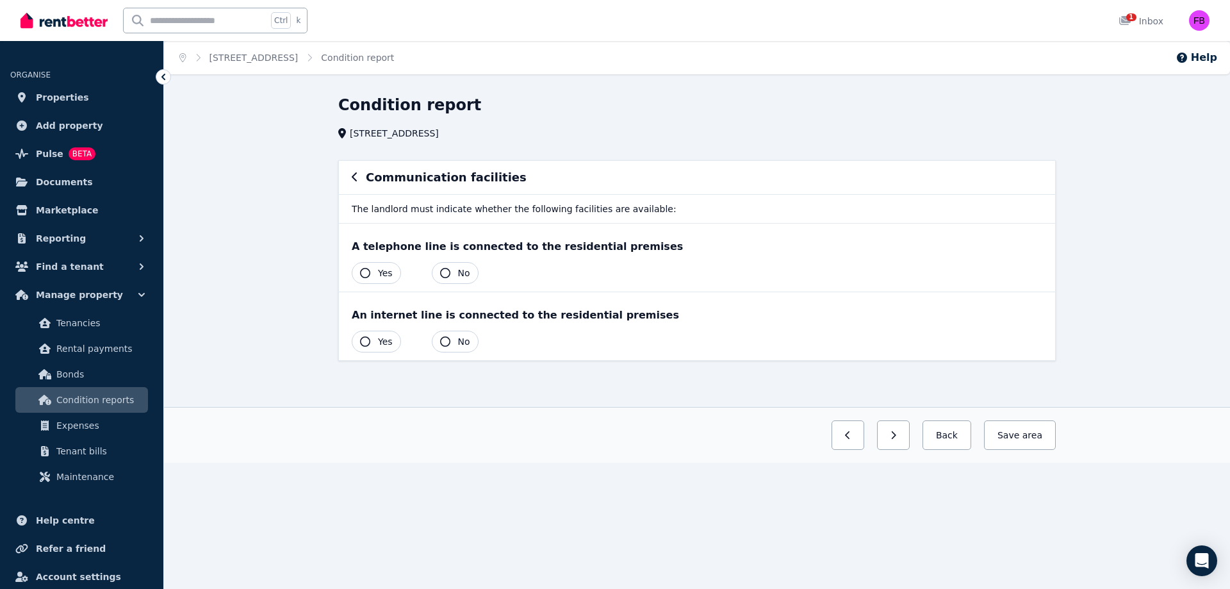
click at [381, 346] on span "Yes" at bounding box center [385, 341] width 15 height 13
click at [463, 276] on span "No" at bounding box center [464, 272] width 12 height 13
click at [1017, 434] on button "Save area" at bounding box center [1017, 434] width 77 height 29
click at [953, 435] on button "Back" at bounding box center [942, 434] width 60 height 29
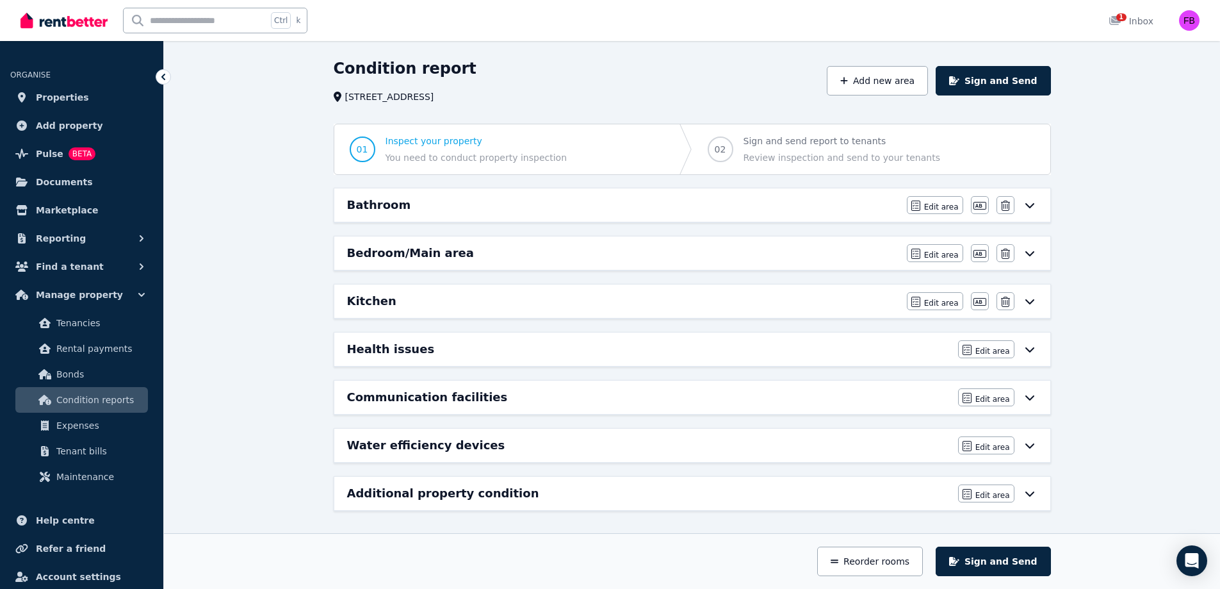
scroll to position [38, 0]
click at [835, 350] on div "Health issues" at bounding box center [648, 348] width 603 height 18
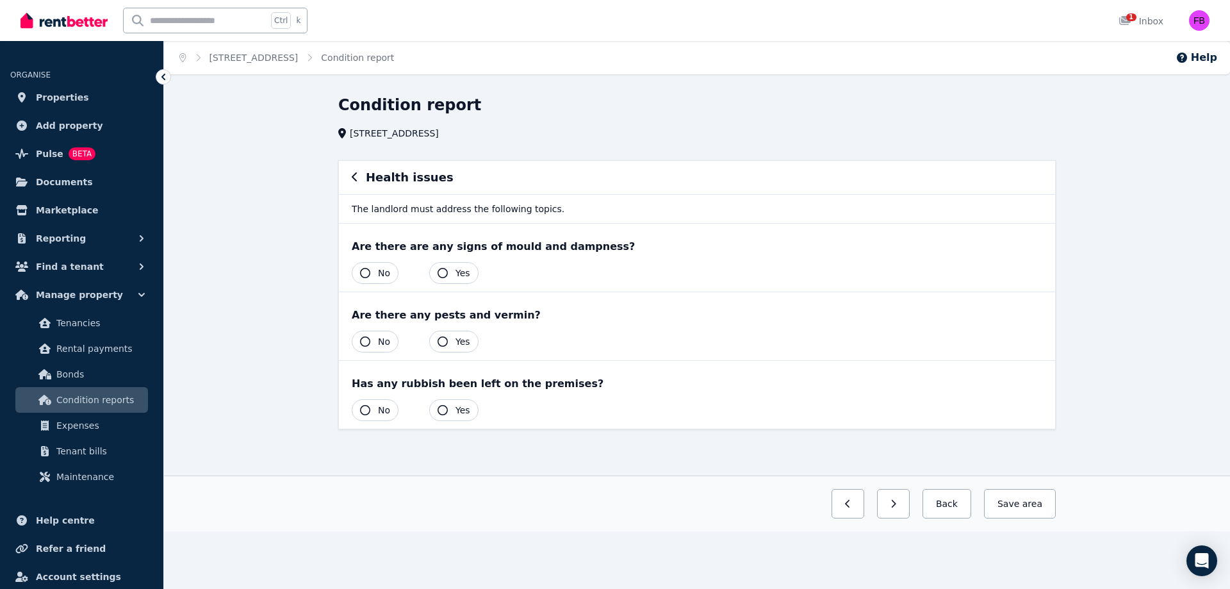
click at [379, 343] on span "No" at bounding box center [384, 341] width 12 height 13
click at [384, 274] on span "No" at bounding box center [384, 272] width 12 height 13
click at [384, 405] on span "No" at bounding box center [384, 410] width 12 height 13
click at [1023, 493] on button "Save area" at bounding box center [1017, 503] width 77 height 29
click at [950, 507] on button "Back" at bounding box center [942, 503] width 60 height 29
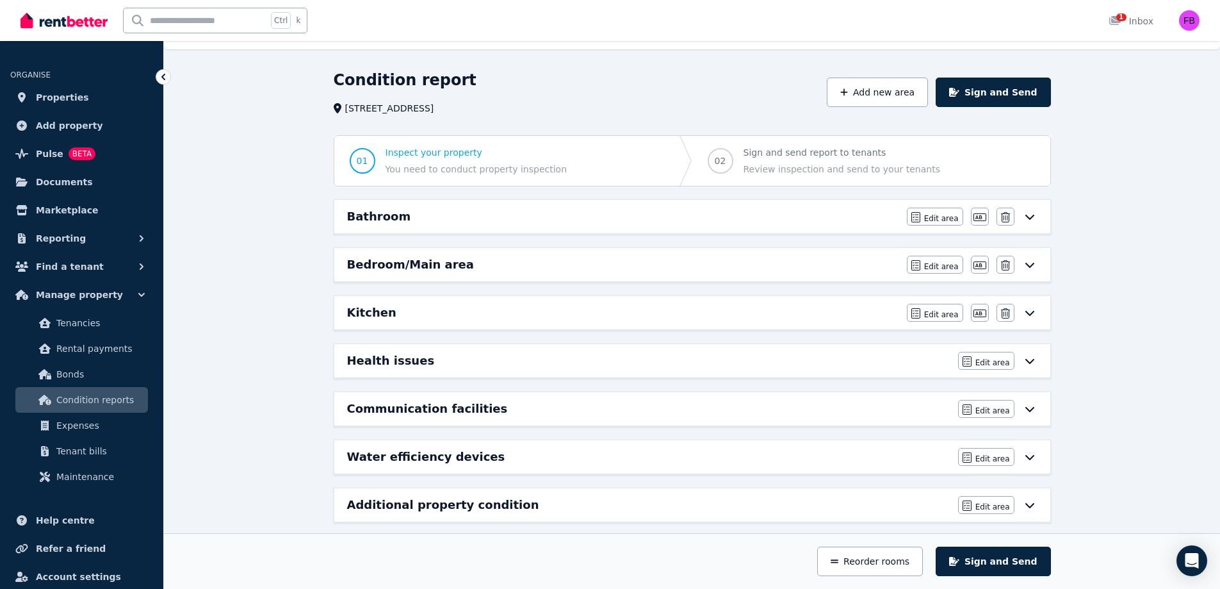
scroll to position [38, 0]
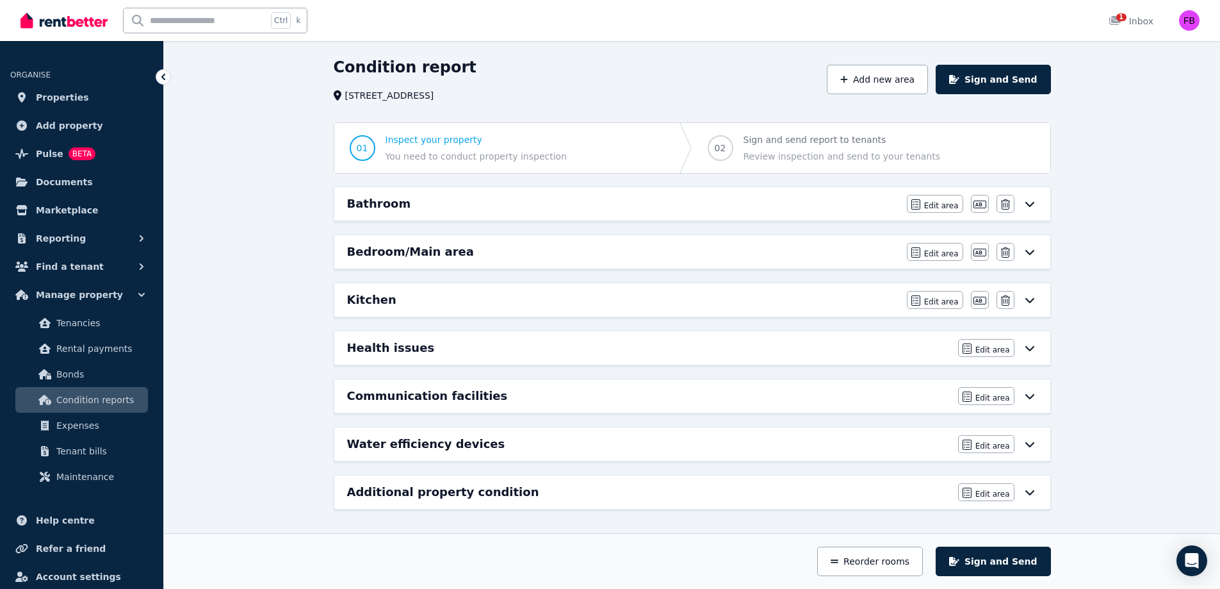
click at [530, 254] on div "Bedroom/Main area" at bounding box center [623, 252] width 552 height 18
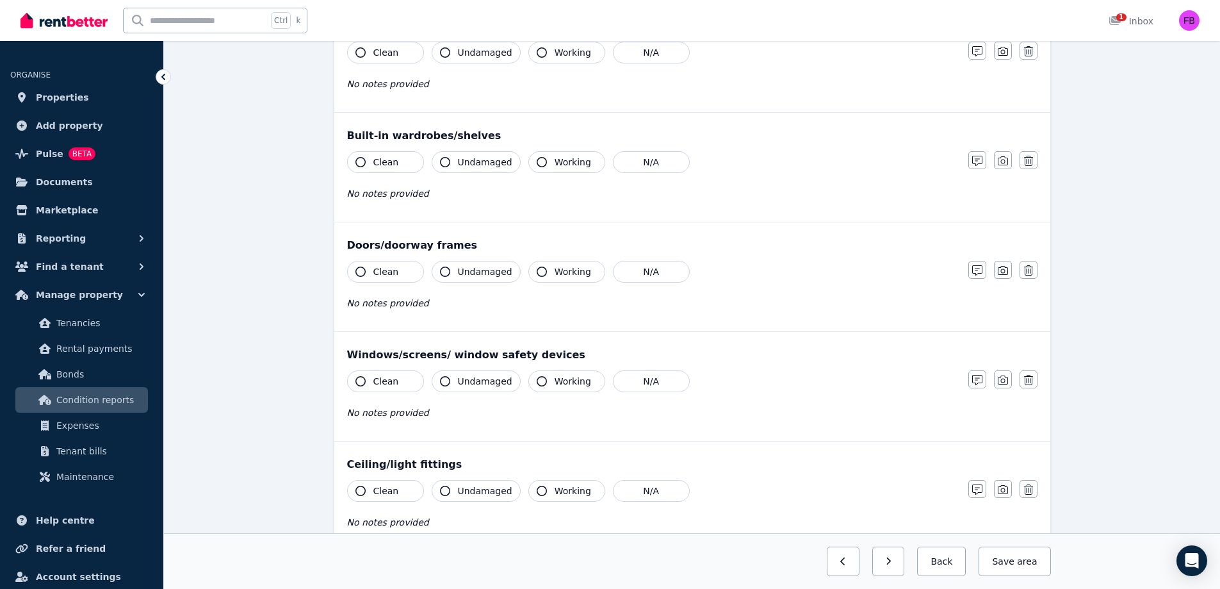
scroll to position [192, 0]
click at [424, 136] on div "Built-in wardrobes/shelves" at bounding box center [692, 134] width 691 height 15
click at [459, 129] on div "Built-in wardrobes/shelves" at bounding box center [692, 134] width 691 height 15
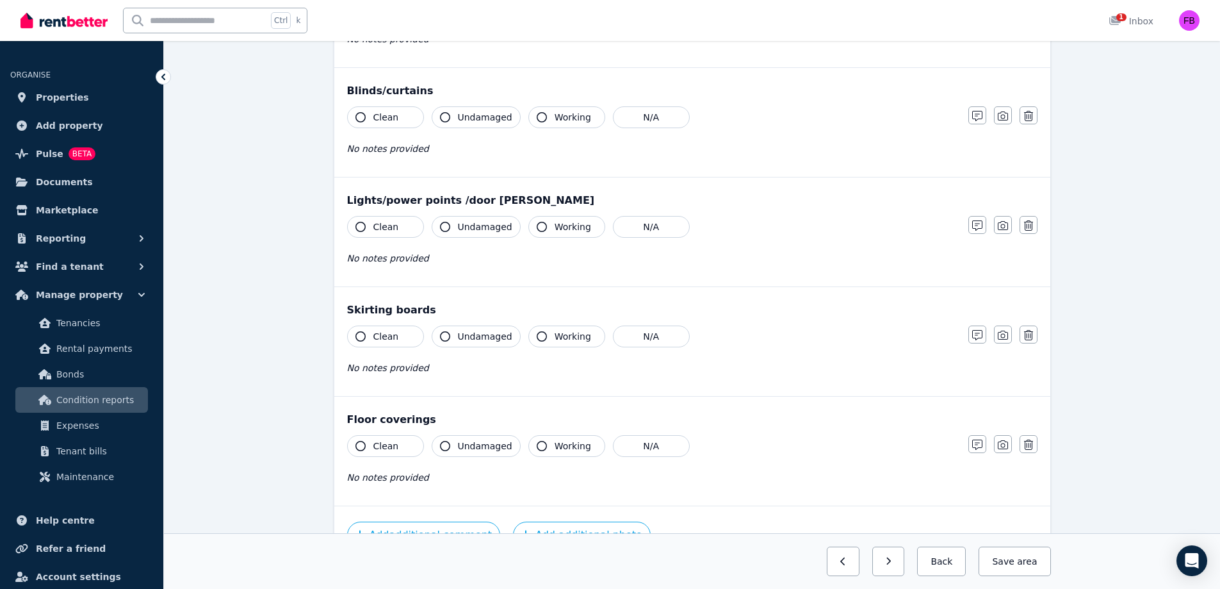
scroll to position [705, 0]
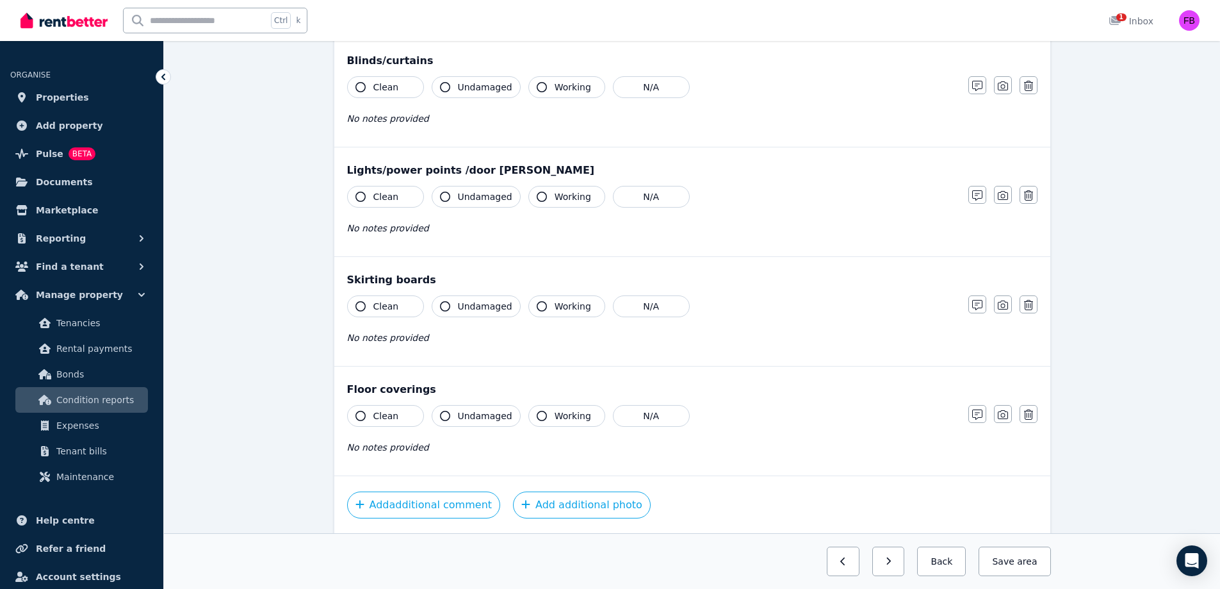
click at [487, 168] on div "Lights/power points /door [PERSON_NAME]" at bounding box center [692, 170] width 691 height 15
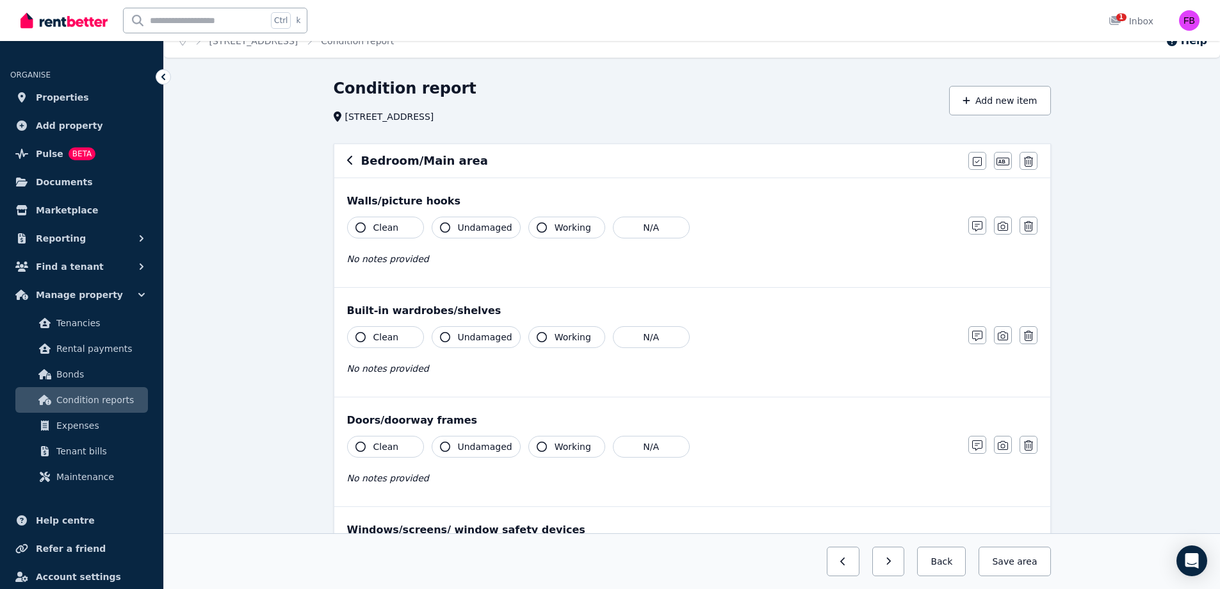
scroll to position [0, 0]
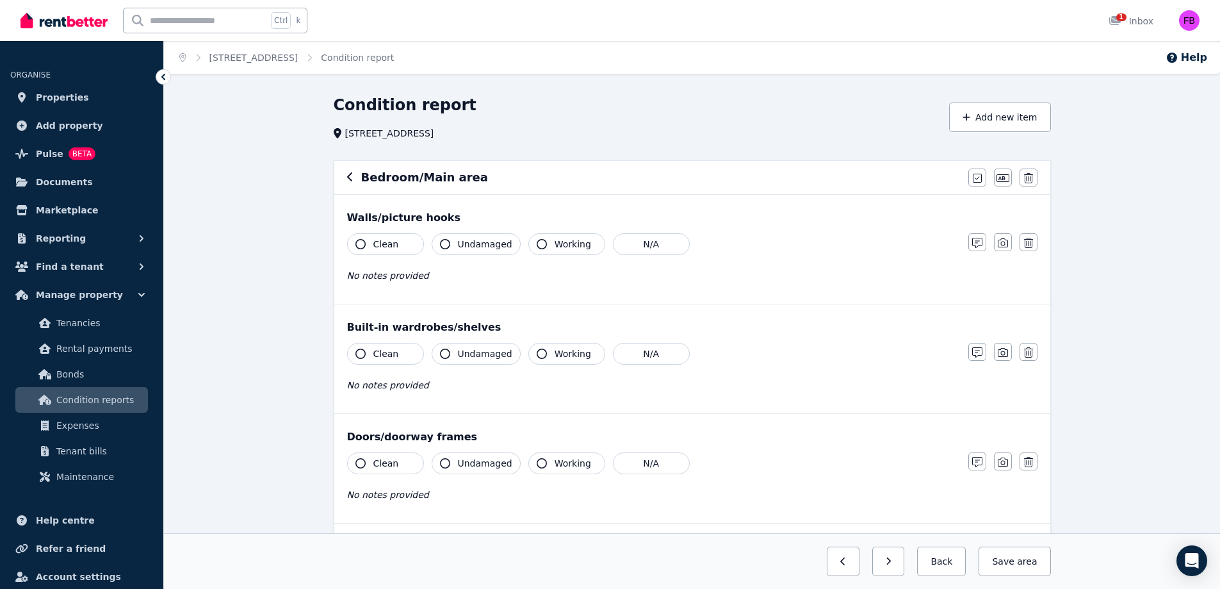
click at [350, 183] on button "button" at bounding box center [350, 177] width 6 height 15
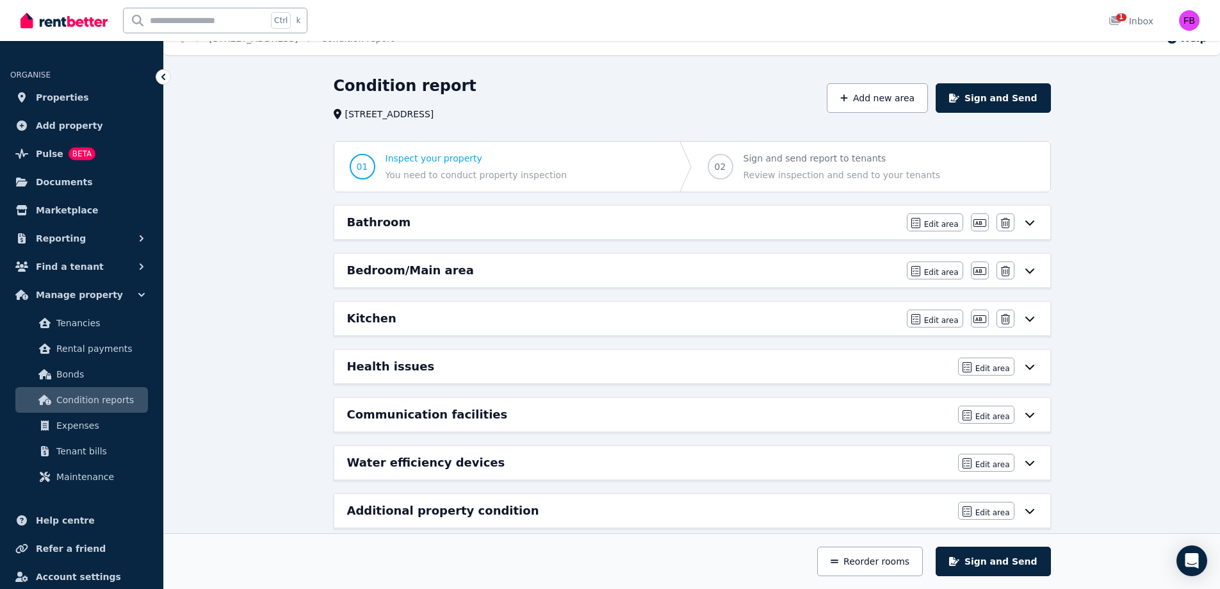
scroll to position [38, 0]
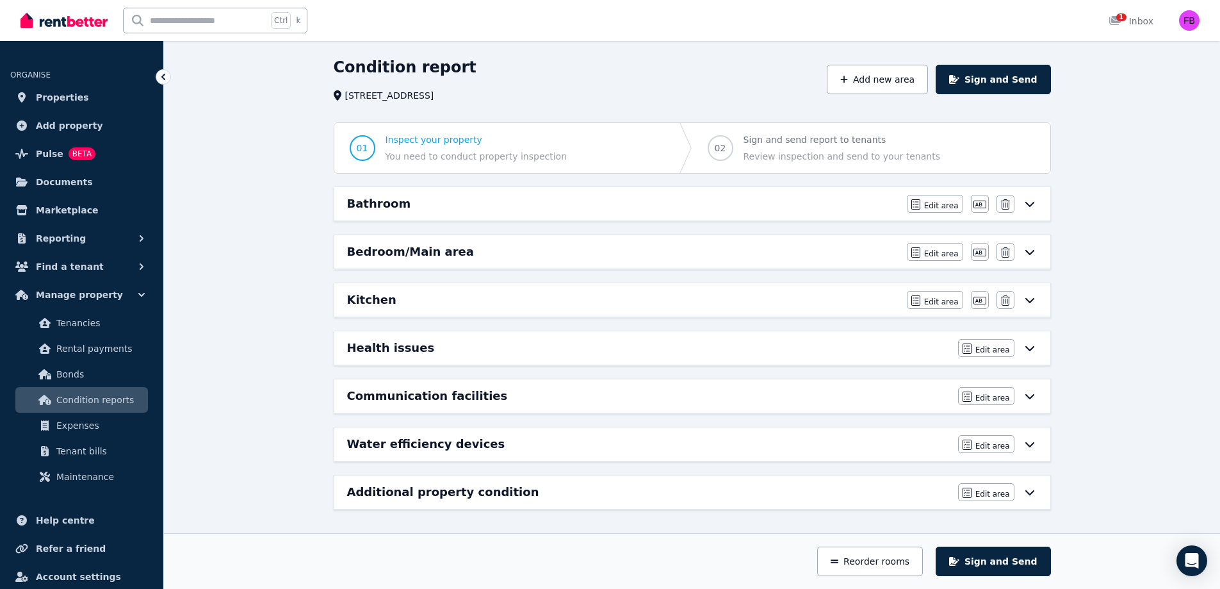
click at [418, 303] on div "Kitchen" at bounding box center [623, 300] width 552 height 18
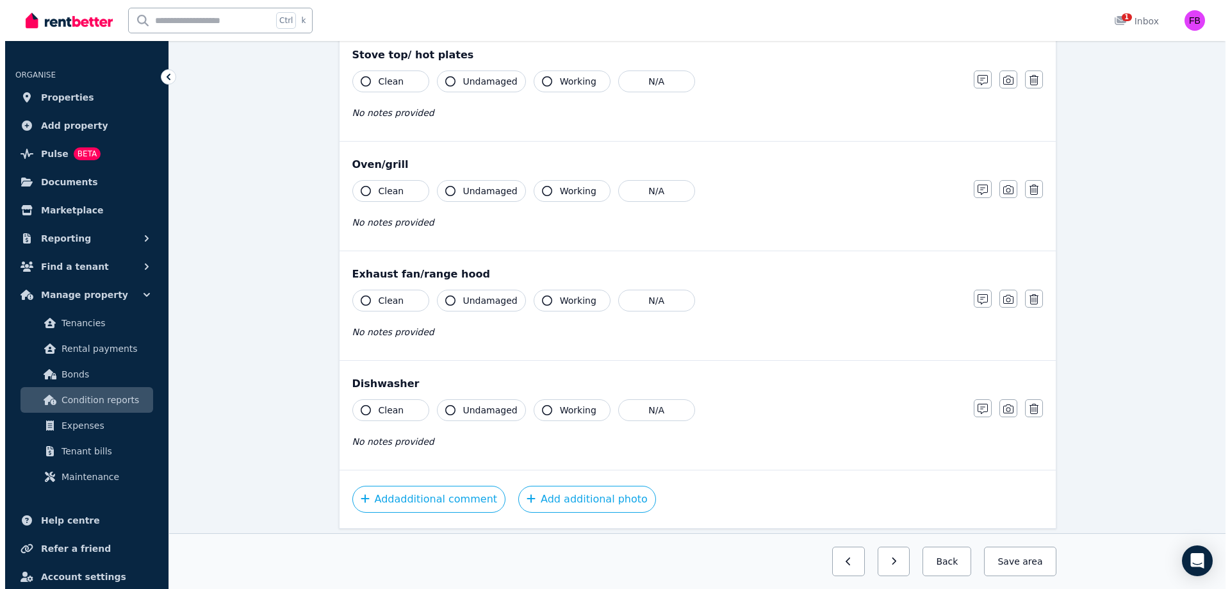
scroll to position [1345, 0]
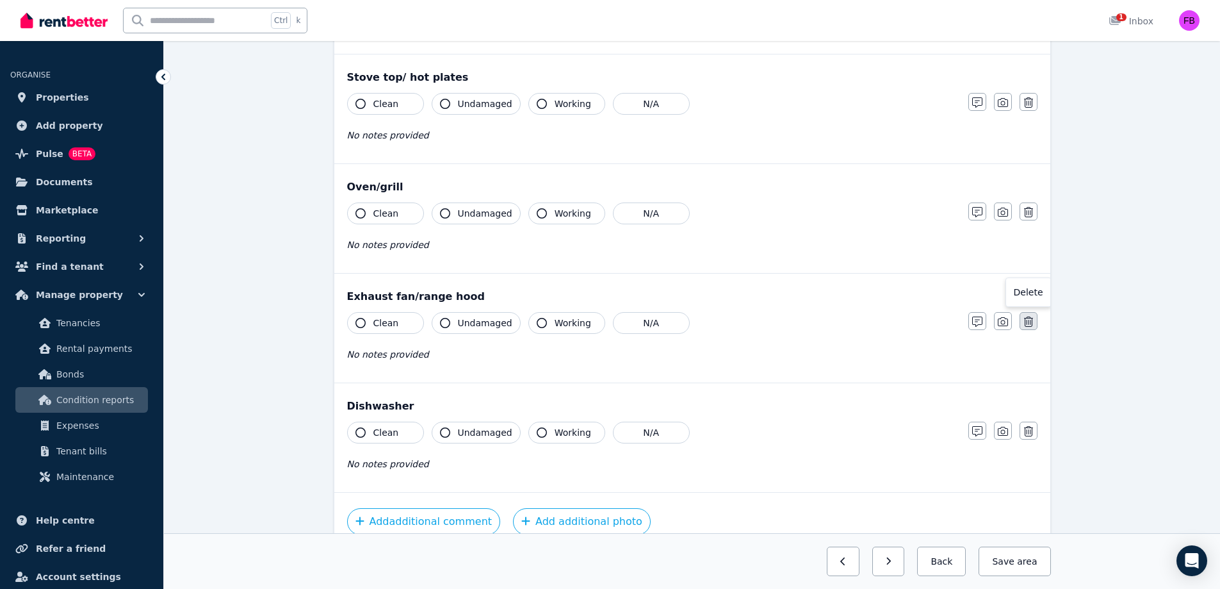
click at [1031, 322] on icon "button" at bounding box center [1028, 321] width 9 height 10
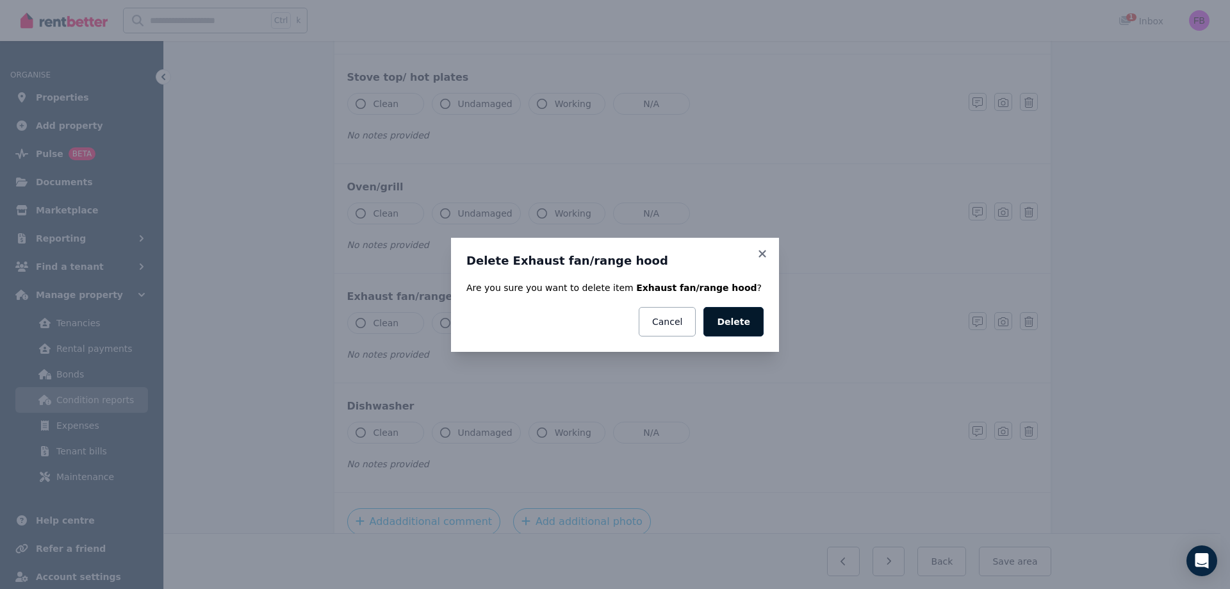
click at [753, 318] on button "Delete" at bounding box center [733, 321] width 60 height 29
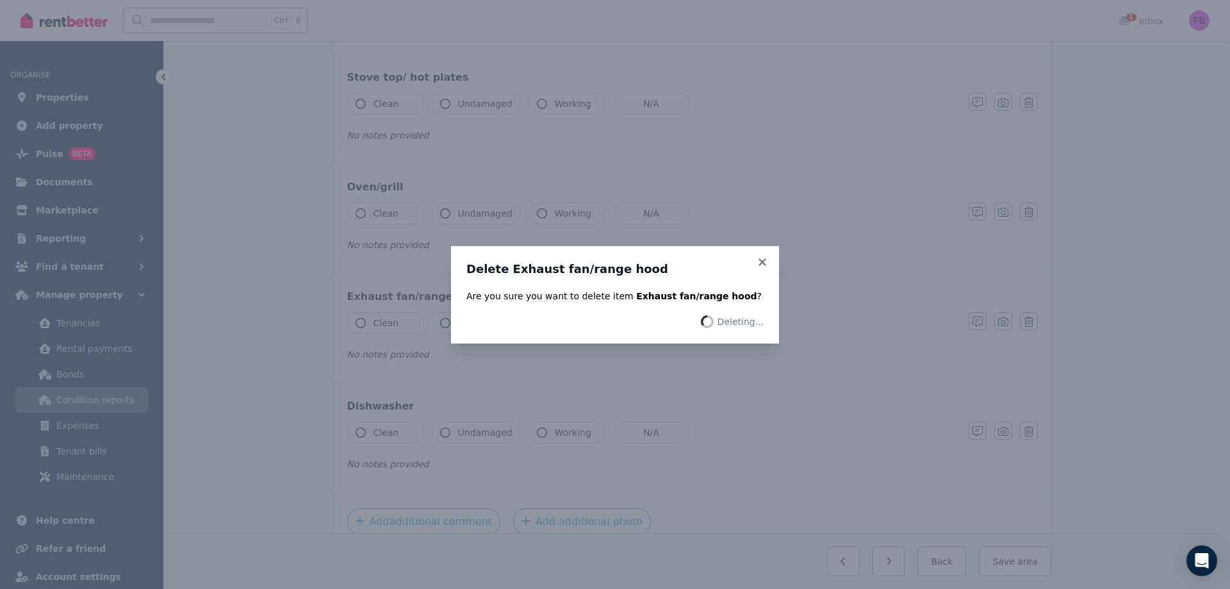
scroll to position [1236, 0]
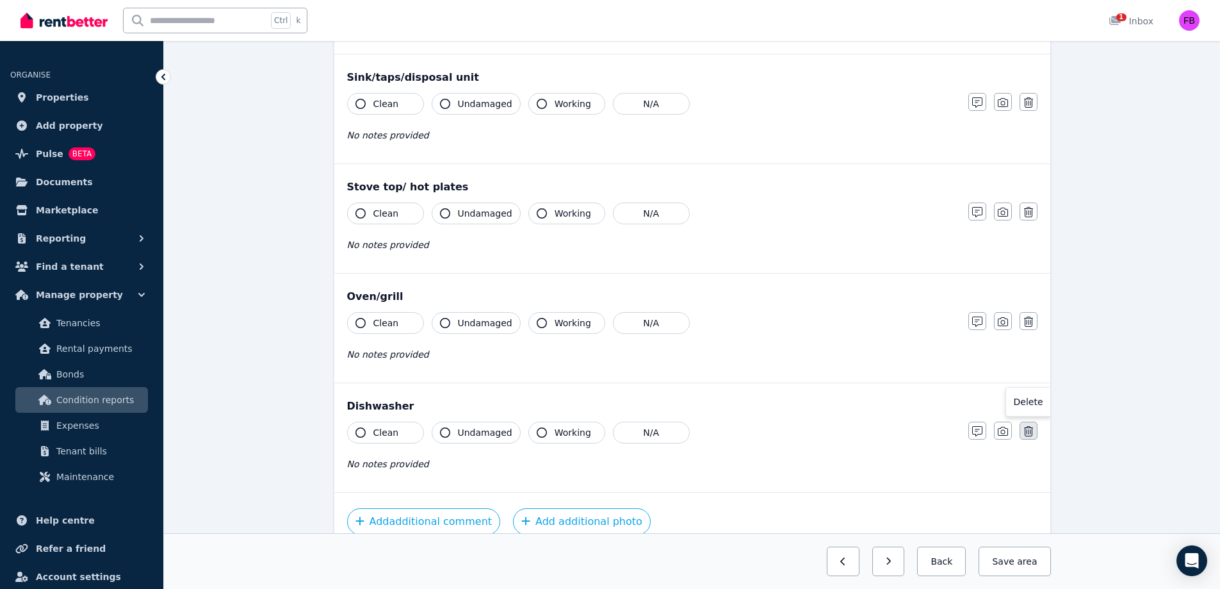
click at [1026, 432] on icon "button" at bounding box center [1028, 431] width 9 height 10
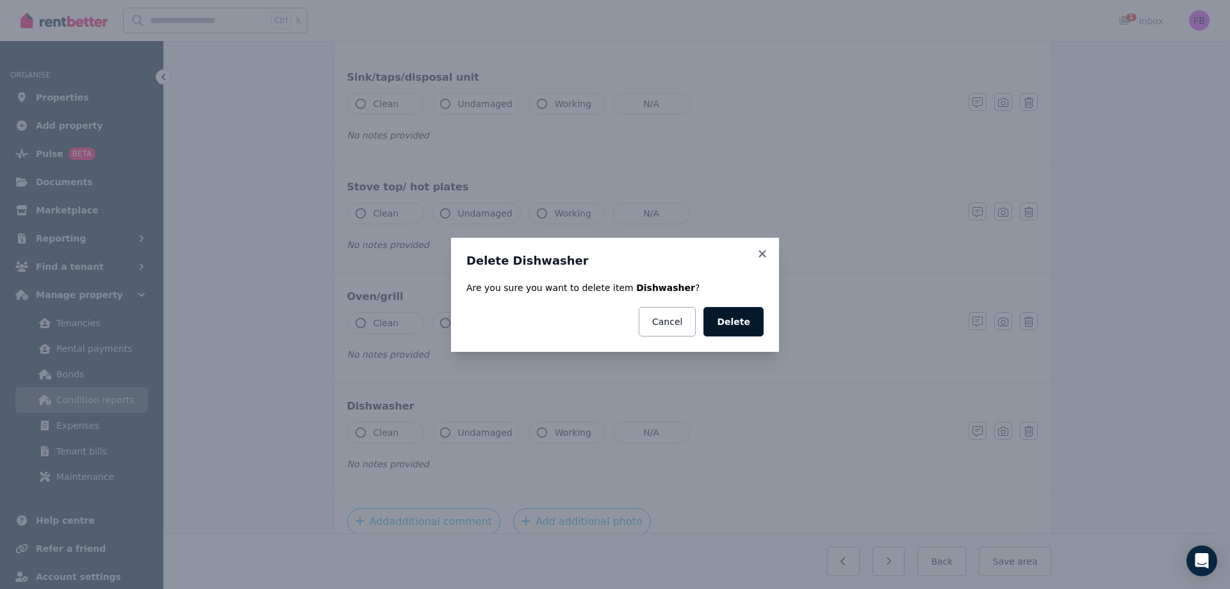
click at [735, 323] on button "Delete" at bounding box center [733, 321] width 60 height 29
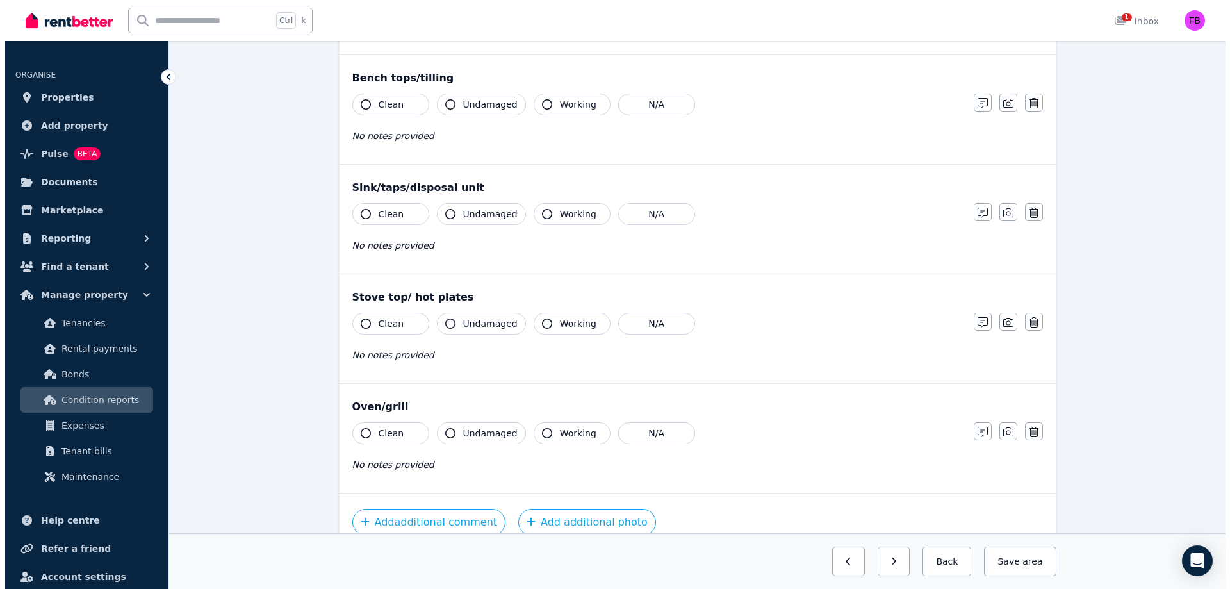
scroll to position [1126, 0]
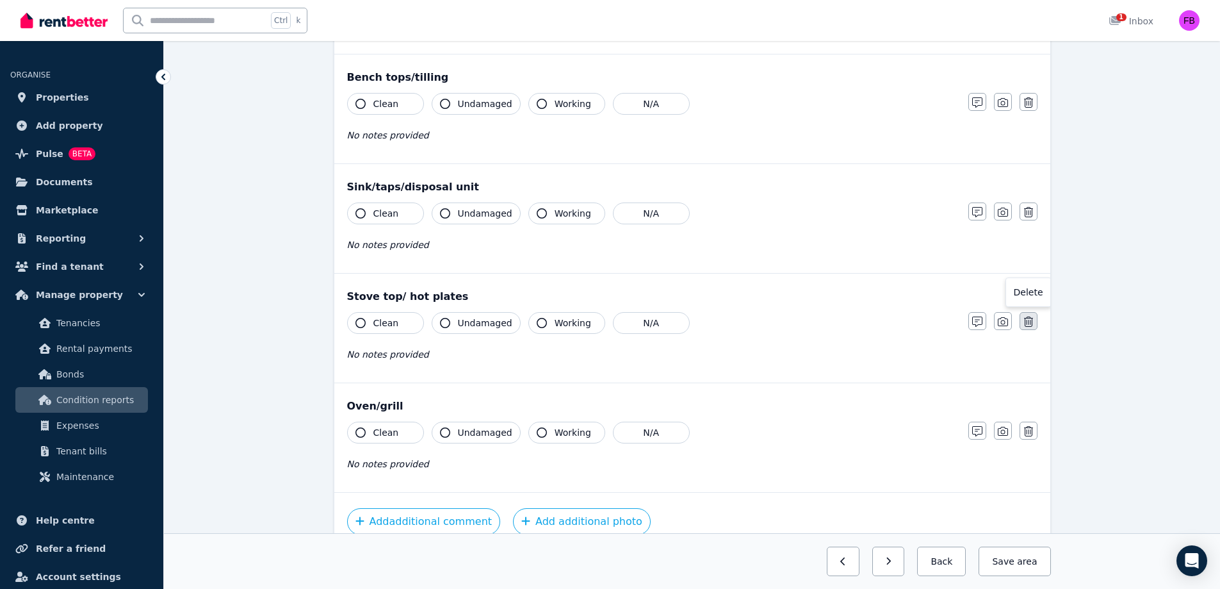
click at [1035, 323] on button "button" at bounding box center [1029, 321] width 18 height 18
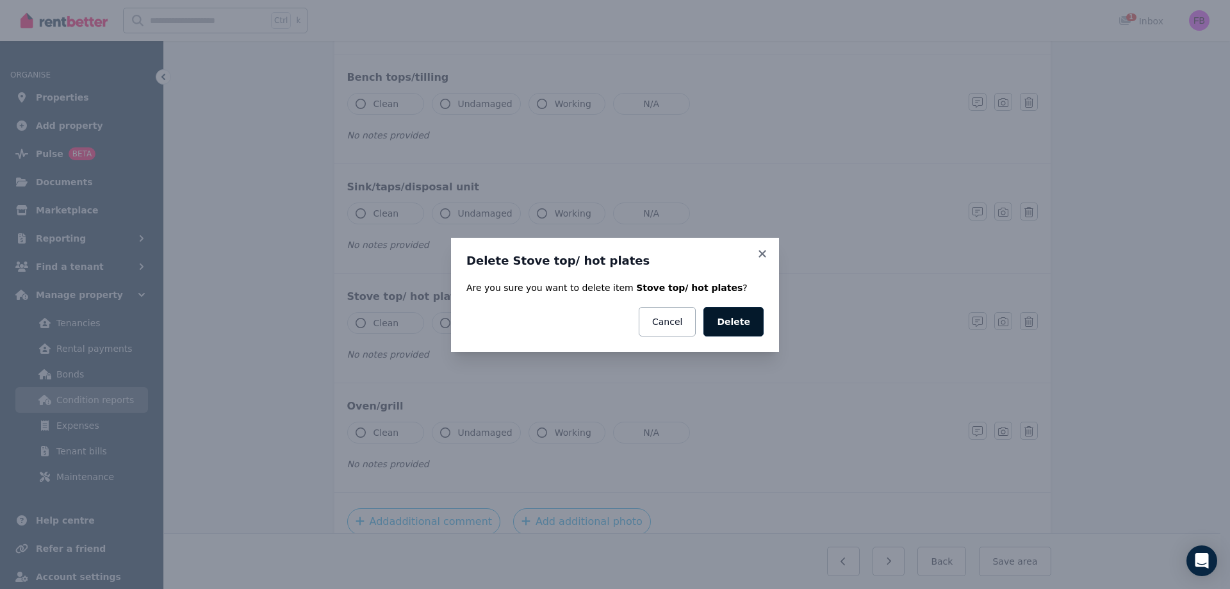
click at [757, 320] on button "Delete" at bounding box center [733, 321] width 60 height 29
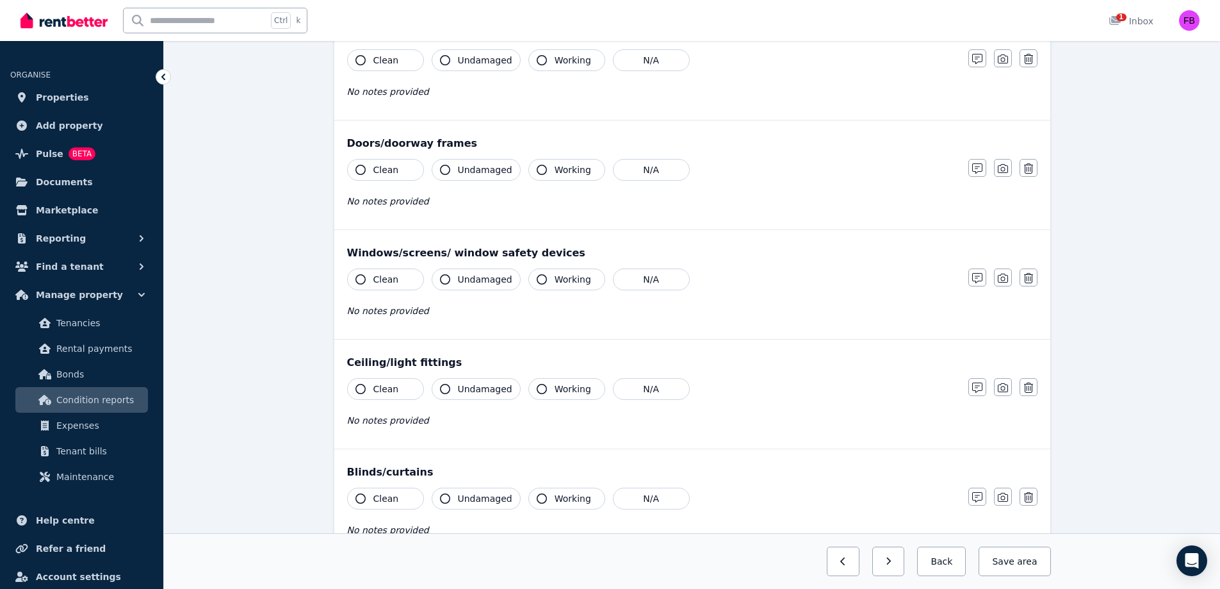
scroll to position [0, 0]
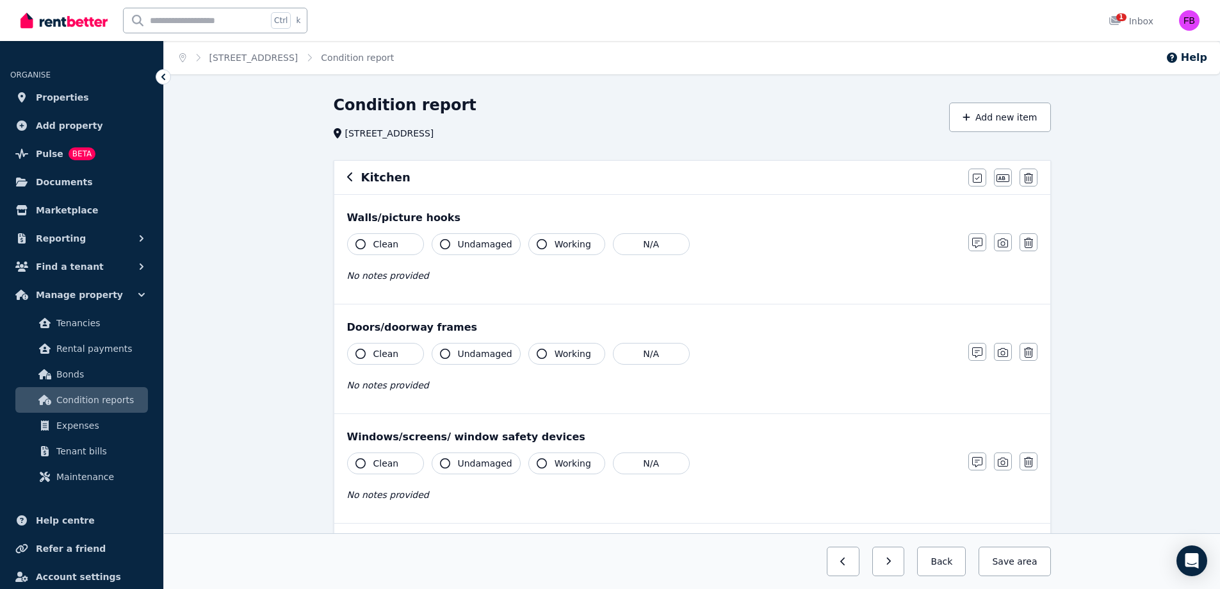
click at [379, 179] on h6 "Kitchen" at bounding box center [385, 177] width 49 height 18
click at [348, 178] on icon "button" at bounding box center [349, 176] width 5 height 9
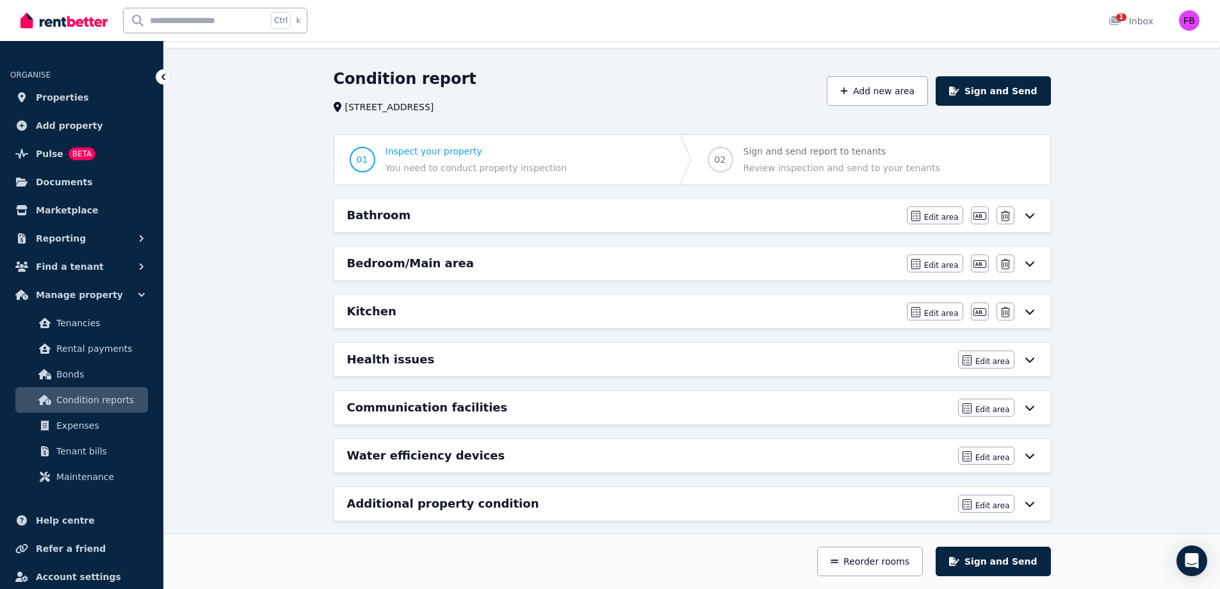
scroll to position [38, 0]
